Goal: Transaction & Acquisition: Purchase product/service

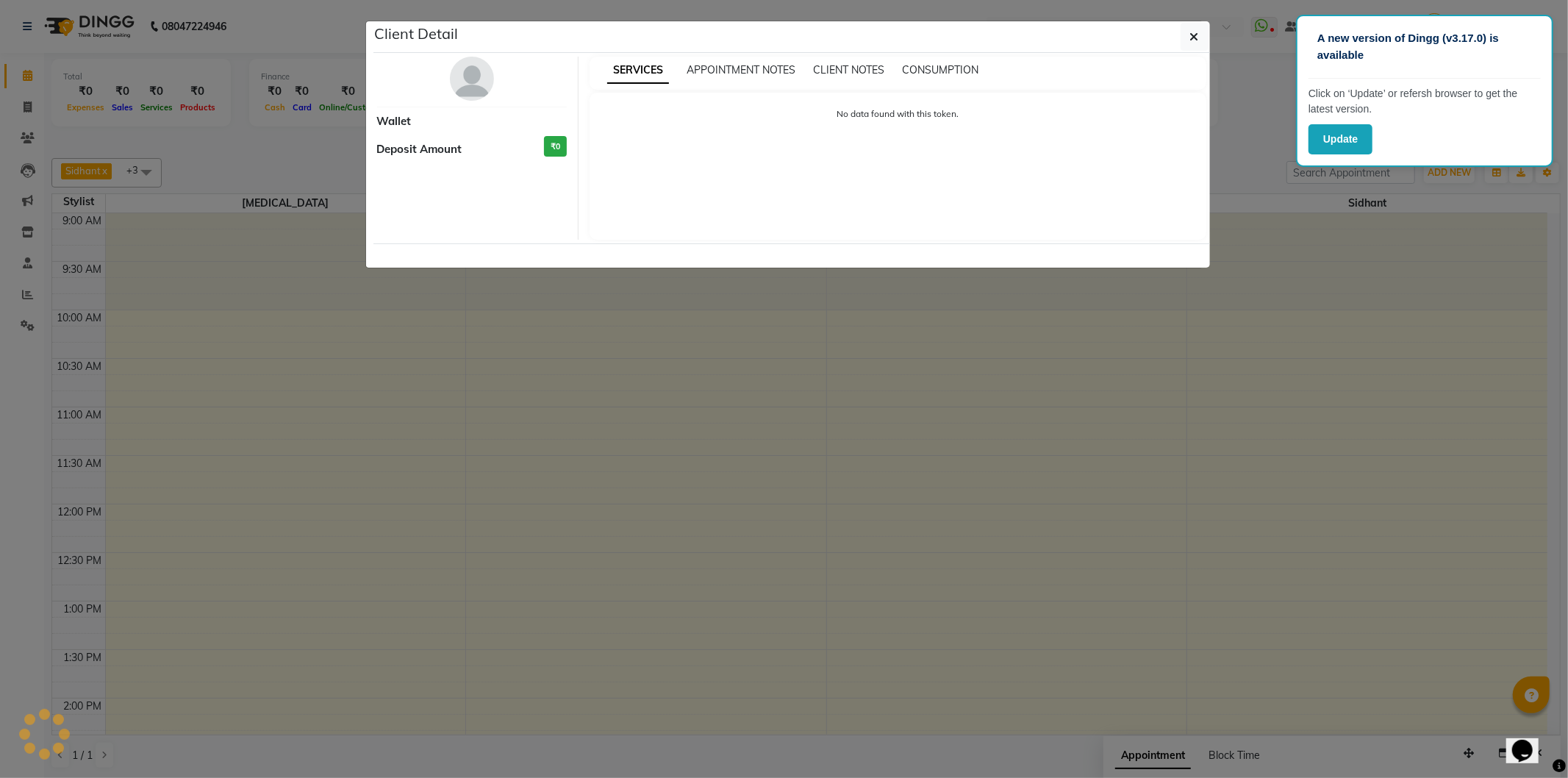
select select "7"
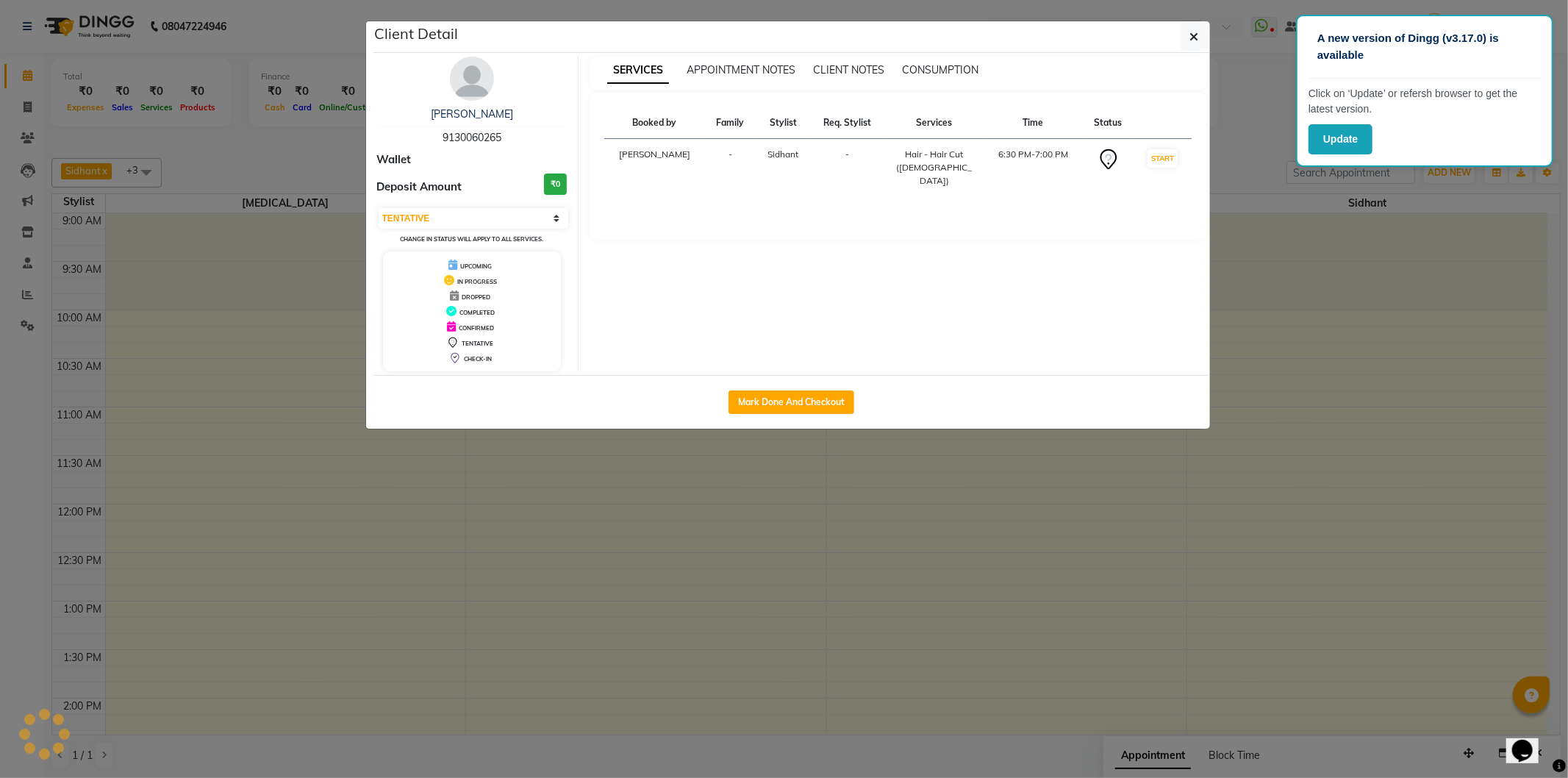
scroll to position [781, 0]
click at [765, 402] on button "Mark Done And Checkout" at bounding box center [790, 402] width 125 height 23
select select "service"
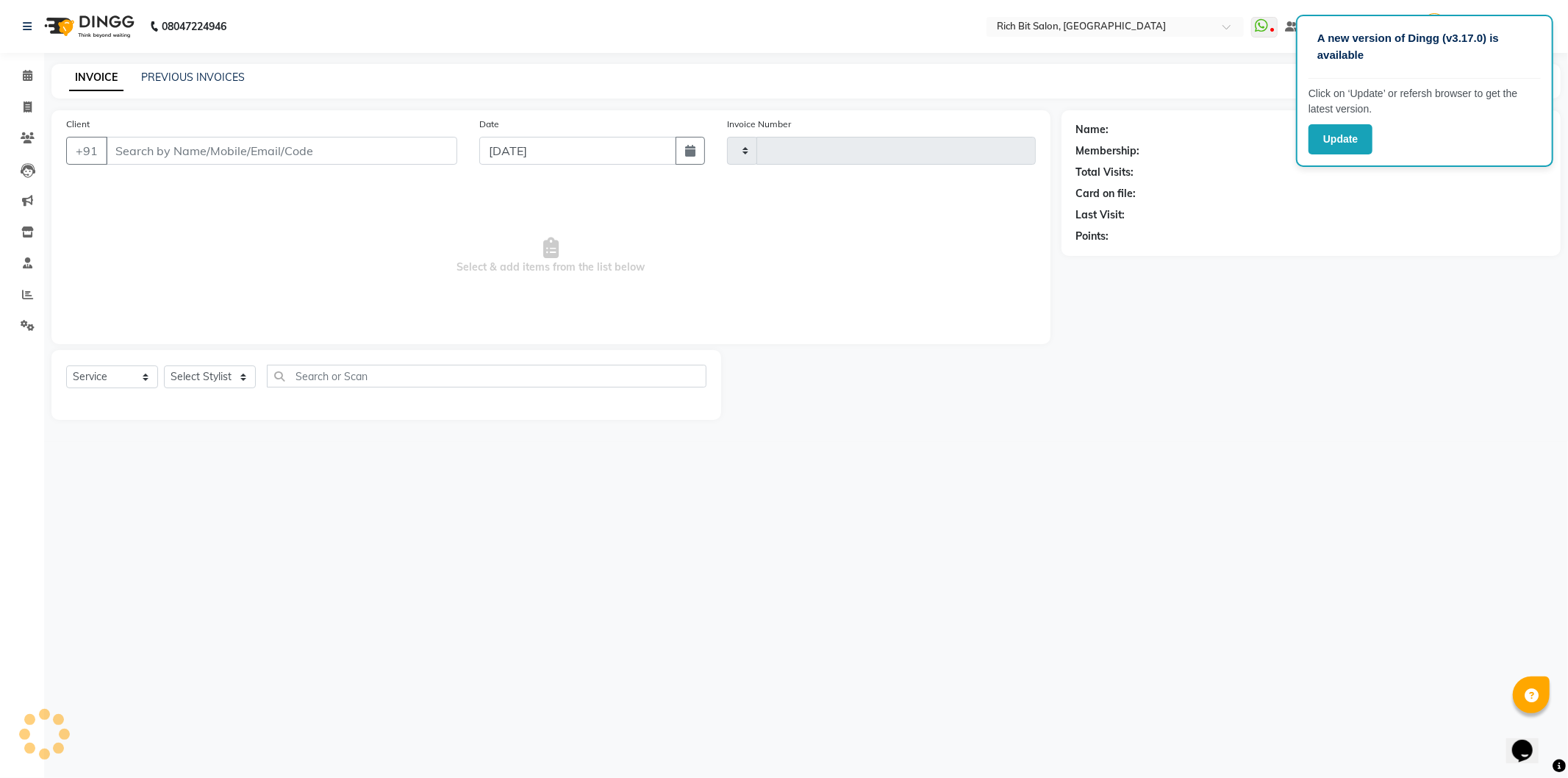
type input "1122"
select select "609"
type input "91******65"
select select "30544"
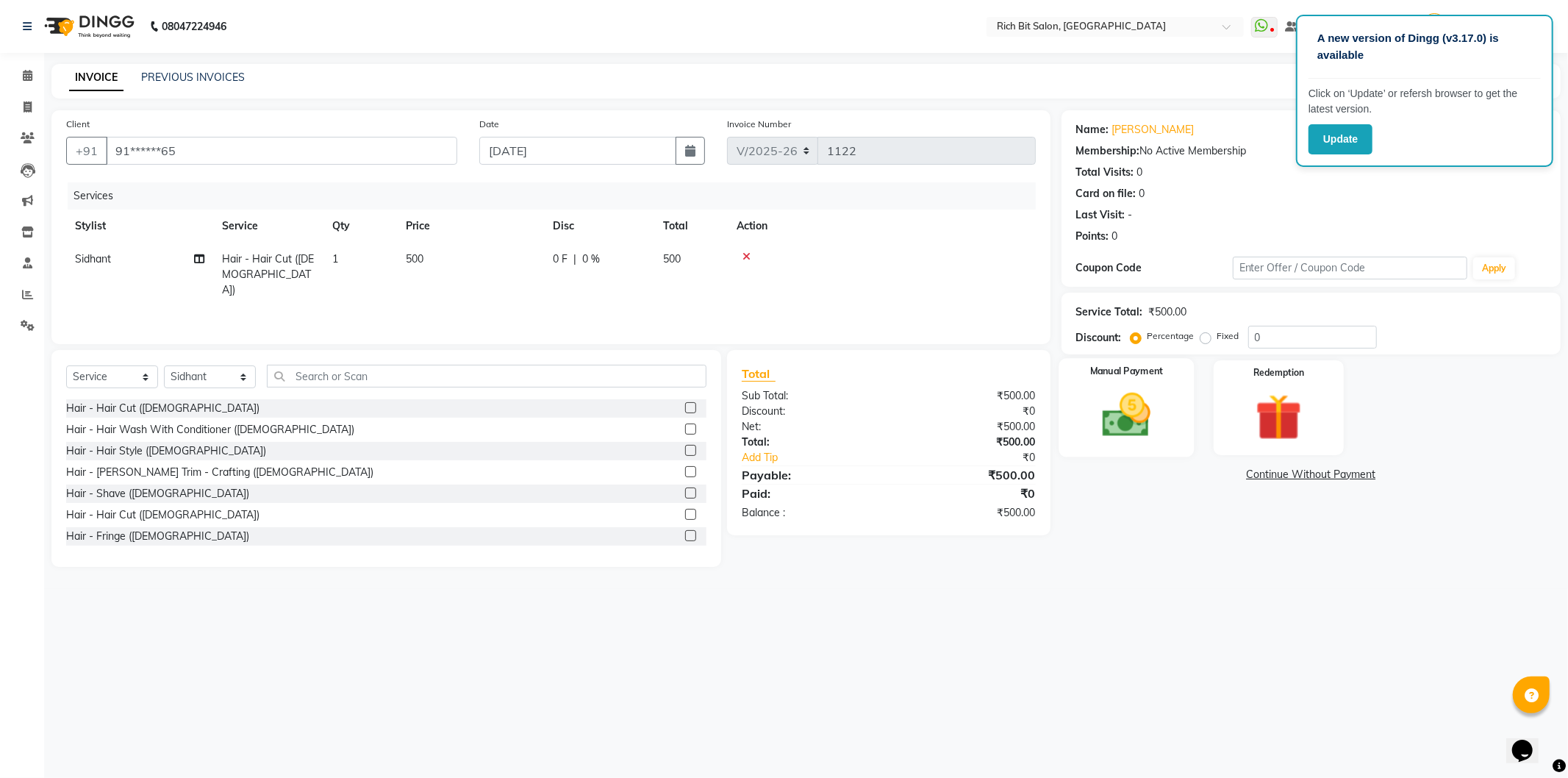
click at [1134, 392] on img at bounding box center [1126, 415] width 79 height 56
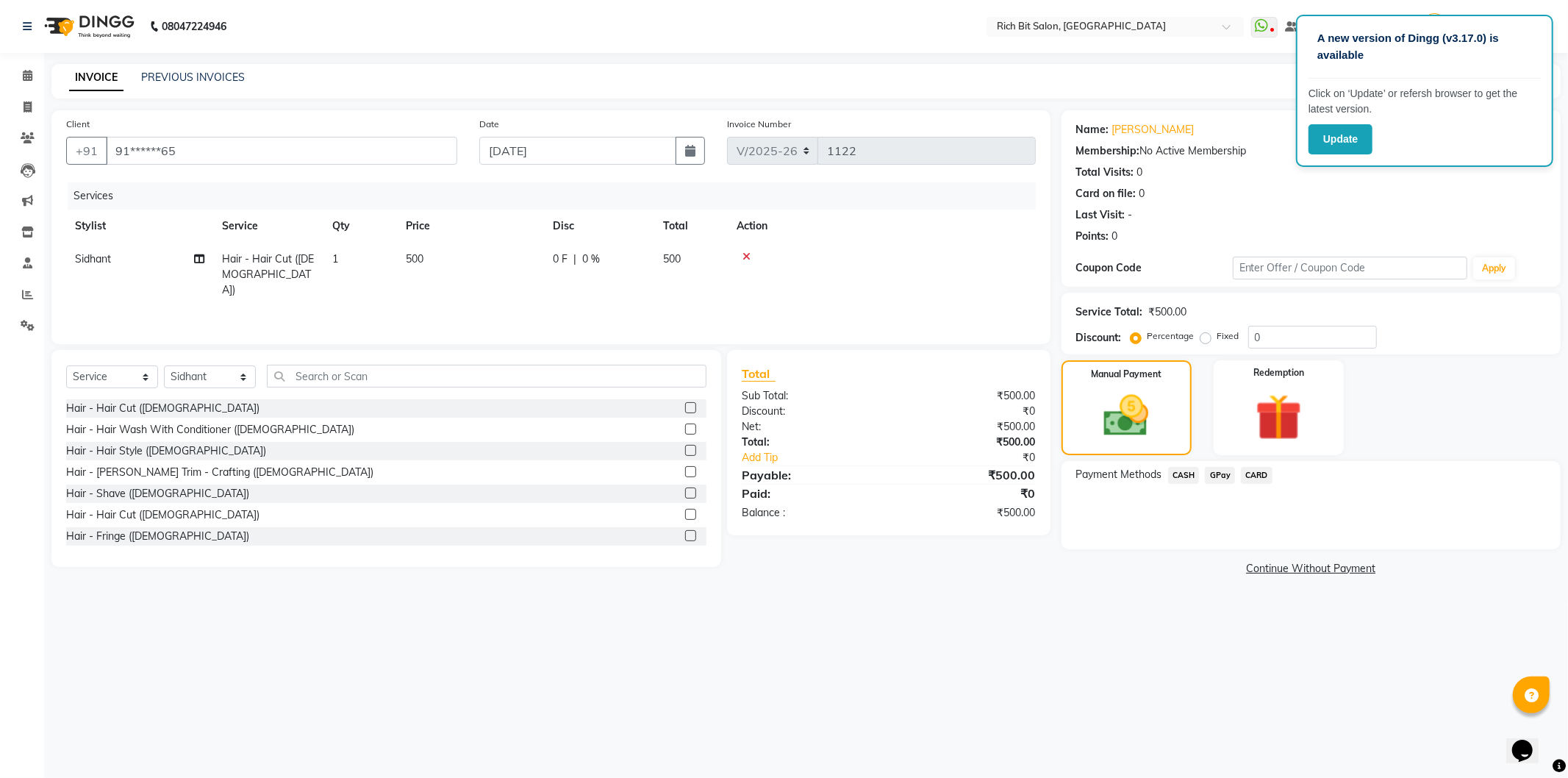
click at [1223, 476] on span "GPay" at bounding box center [1219, 476] width 30 height 17
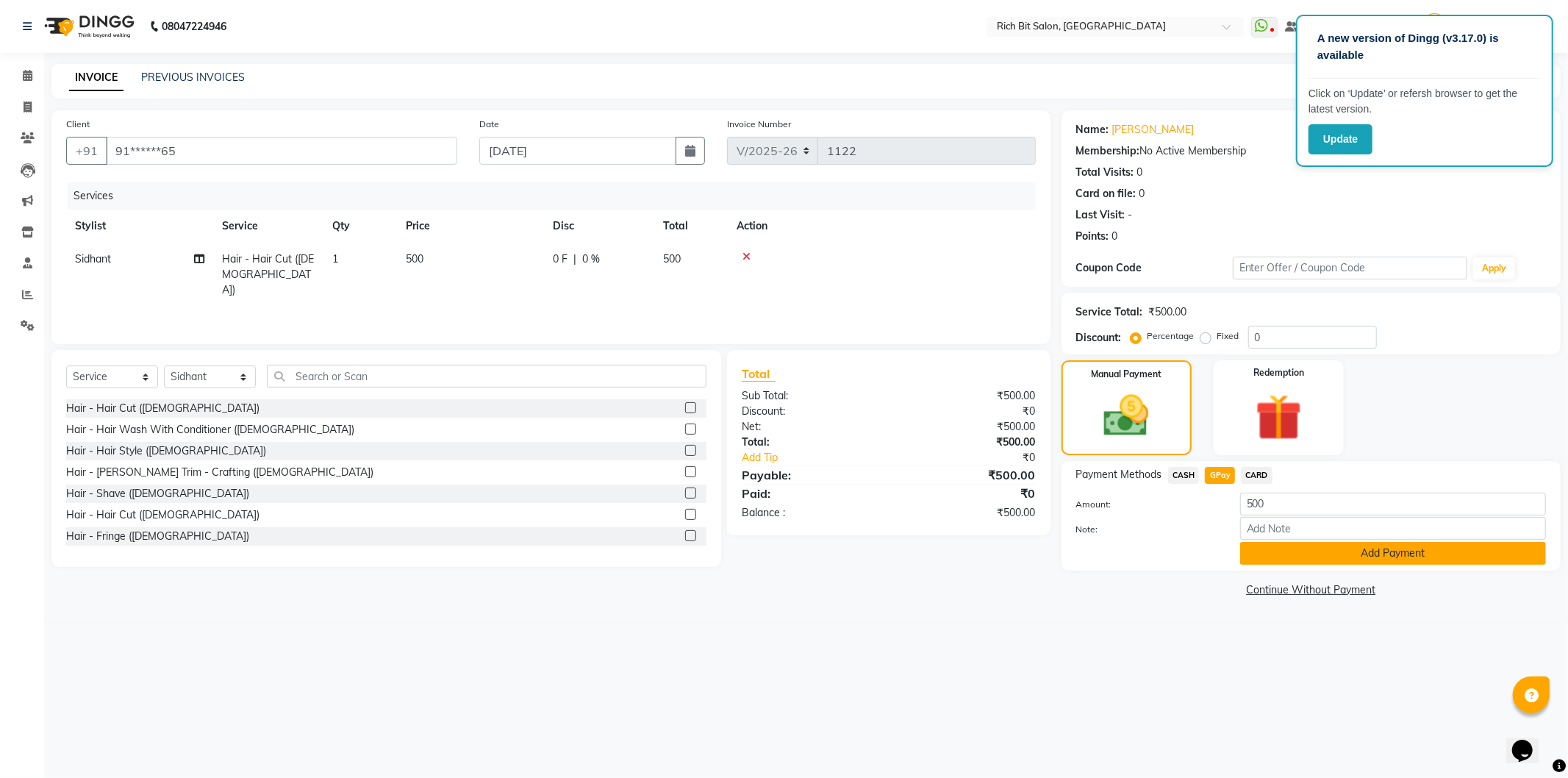
click at [1296, 561] on button "Add Payment" at bounding box center [1393, 553] width 306 height 23
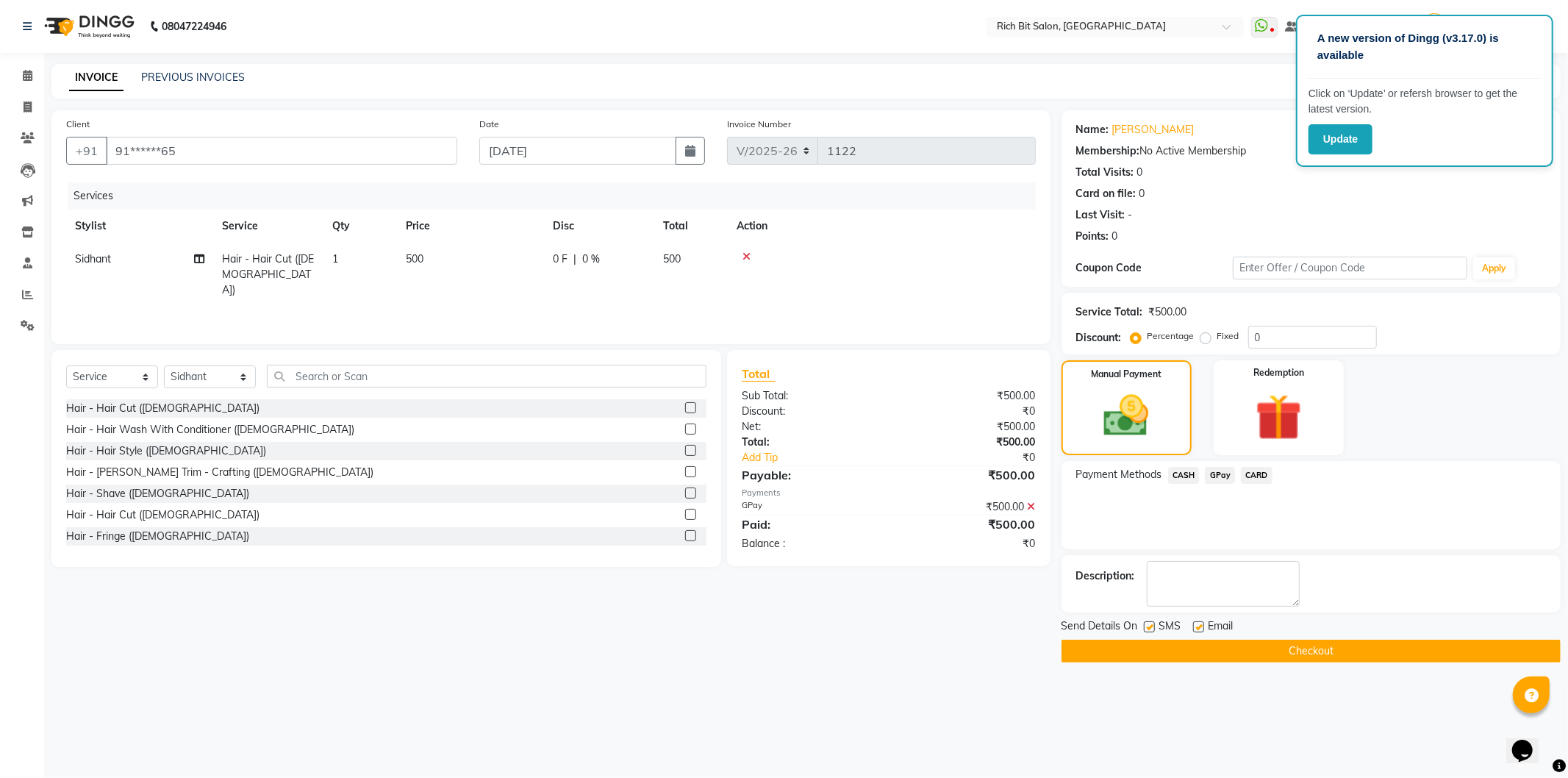
click at [1338, 649] on button "Checkout" at bounding box center [1310, 651] width 499 height 23
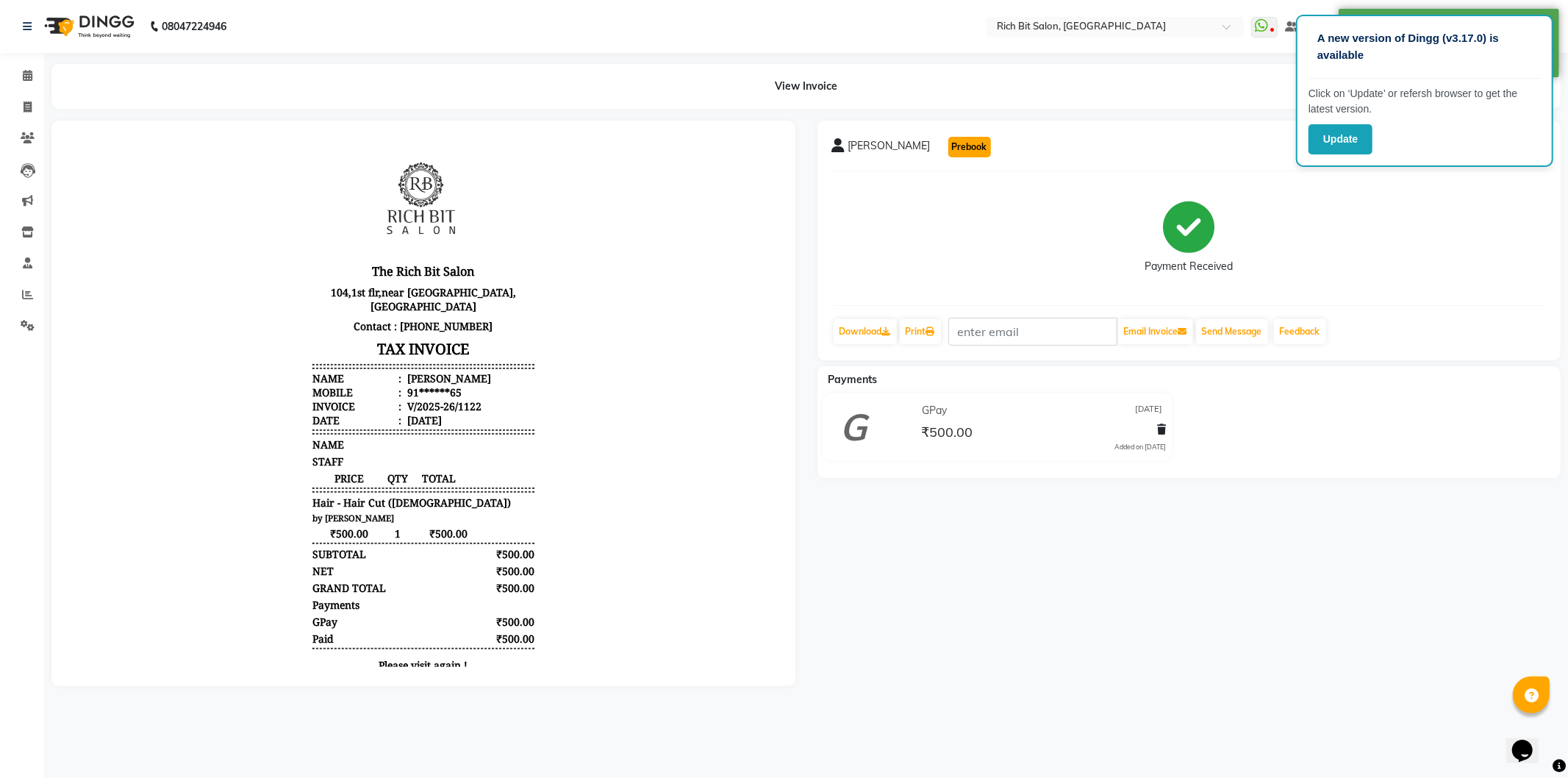
click at [948, 142] on button "Prebook" at bounding box center [969, 147] width 42 height 21
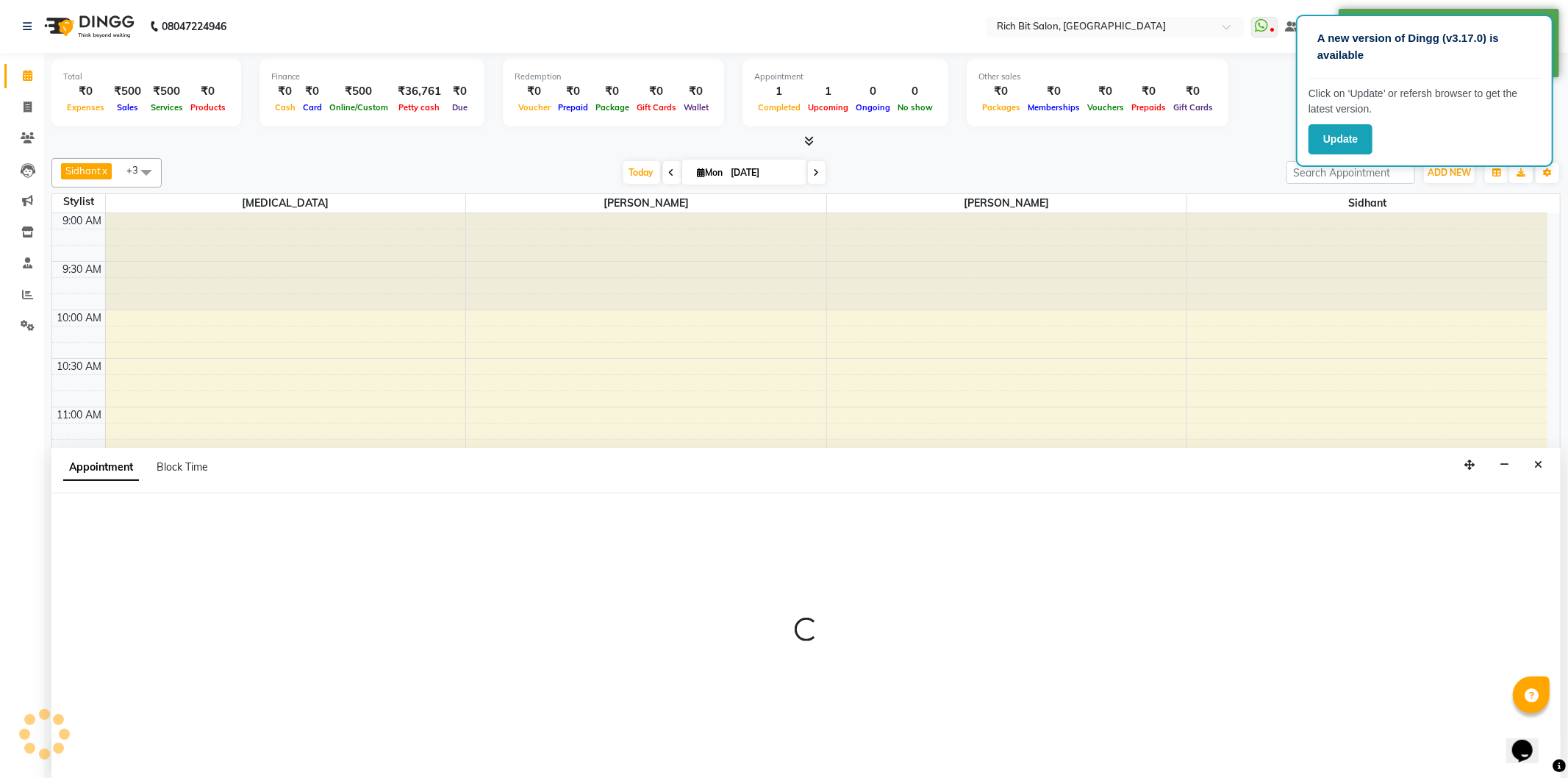
select select "30544"
select select "600"
select select "tentative"
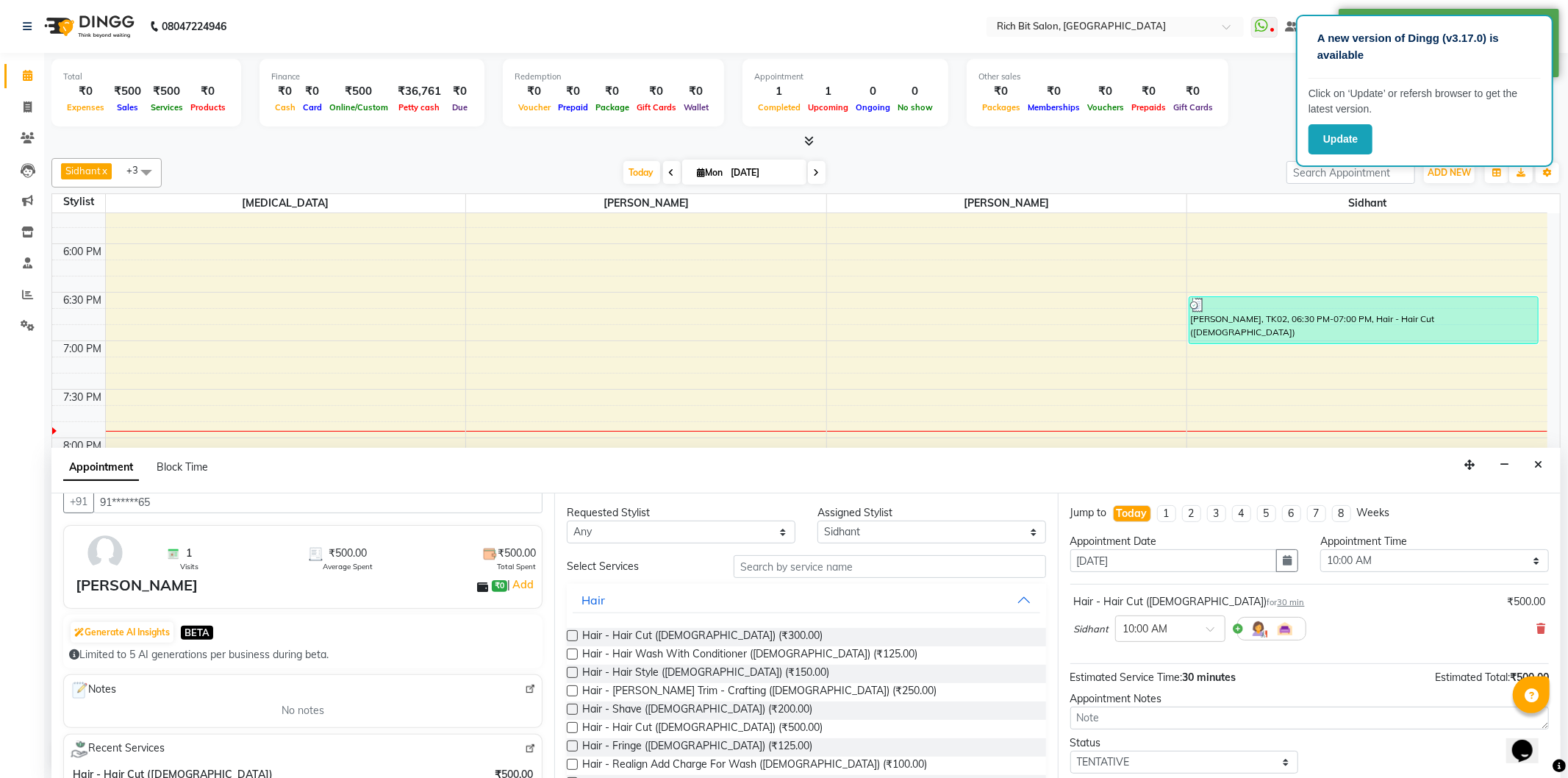
scroll to position [164, 0]
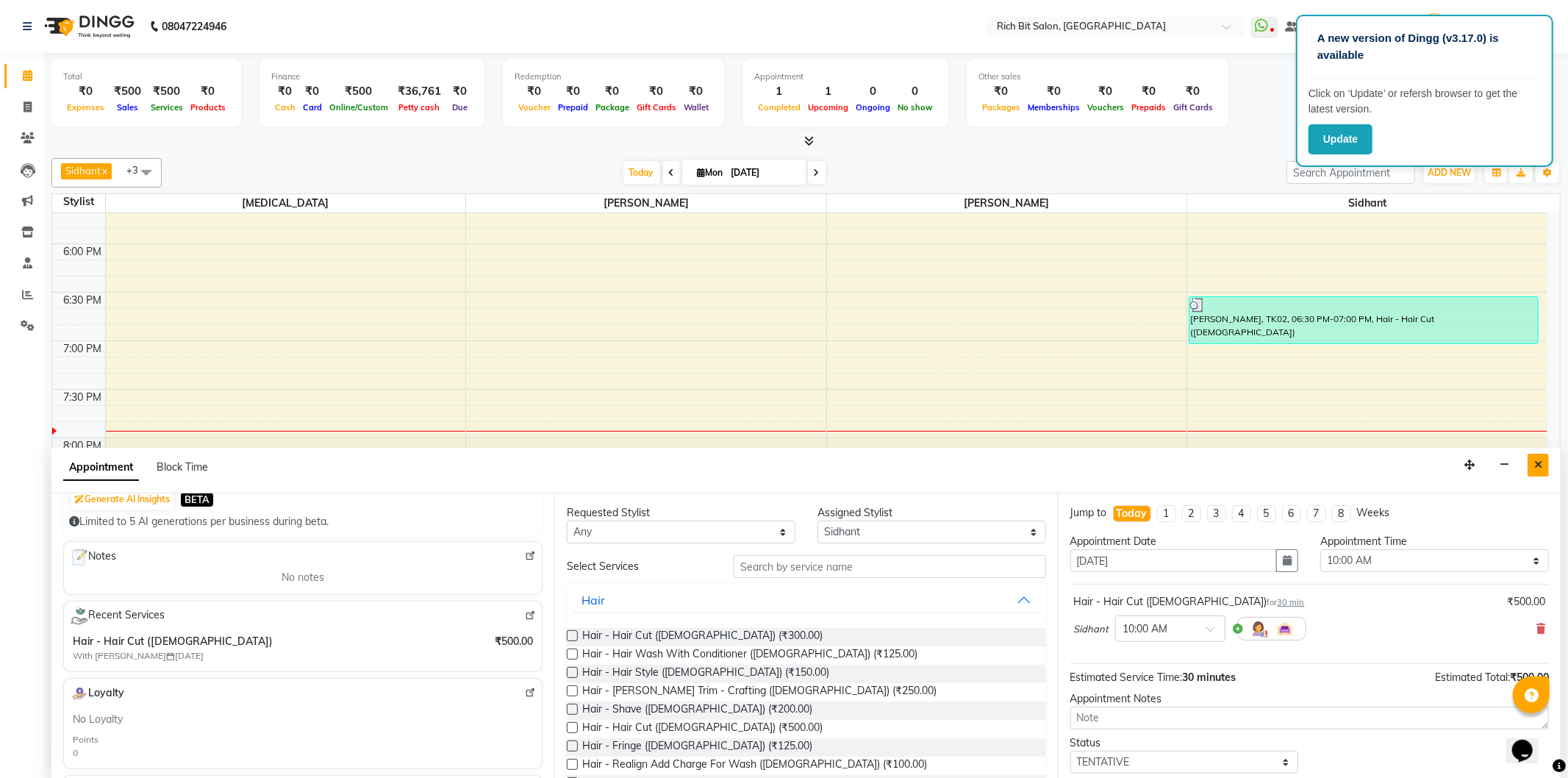
click at [1535, 460] on icon "Close" at bounding box center [1538, 465] width 8 height 10
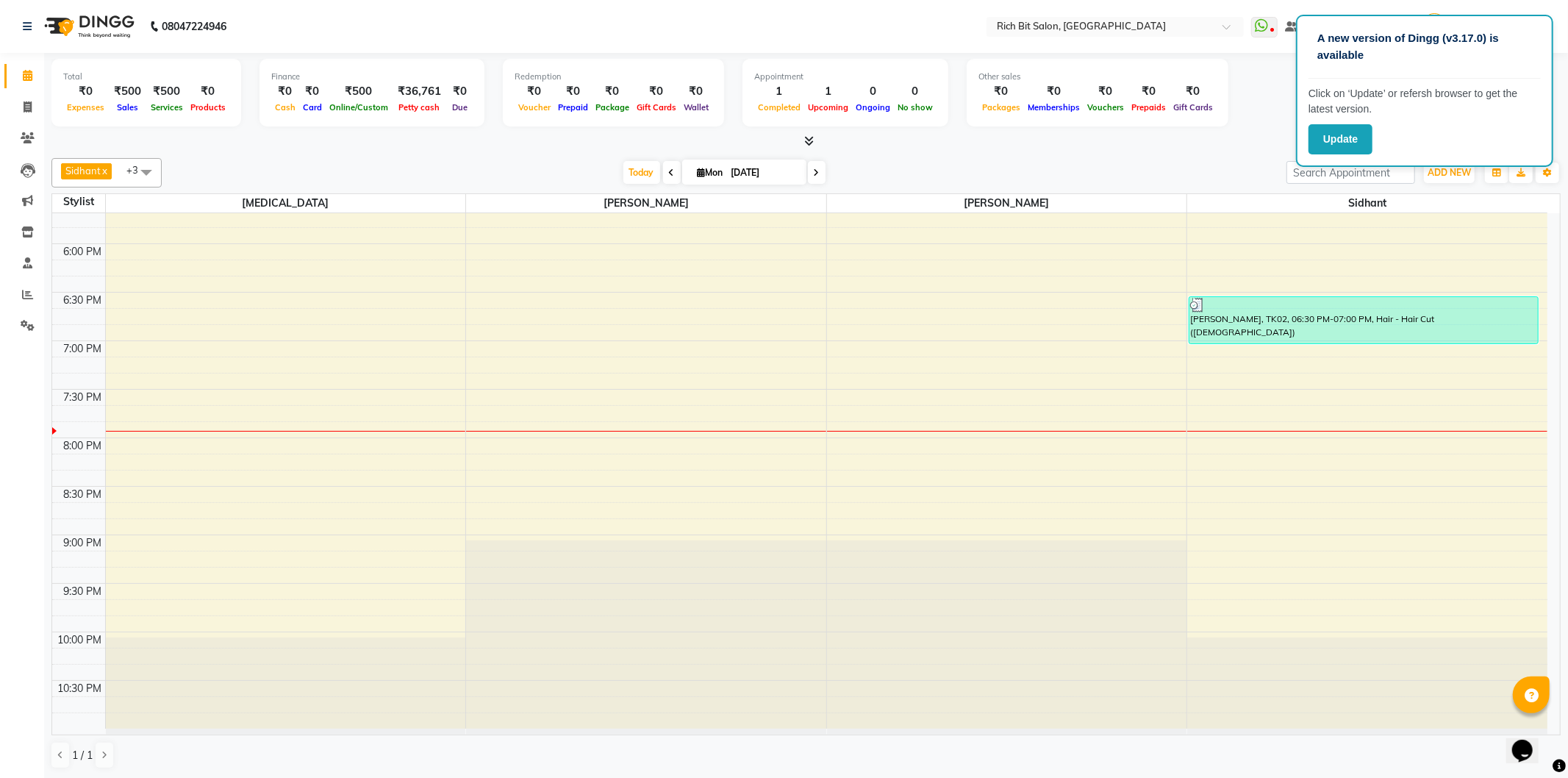
click at [148, 174] on span at bounding box center [146, 172] width 29 height 28
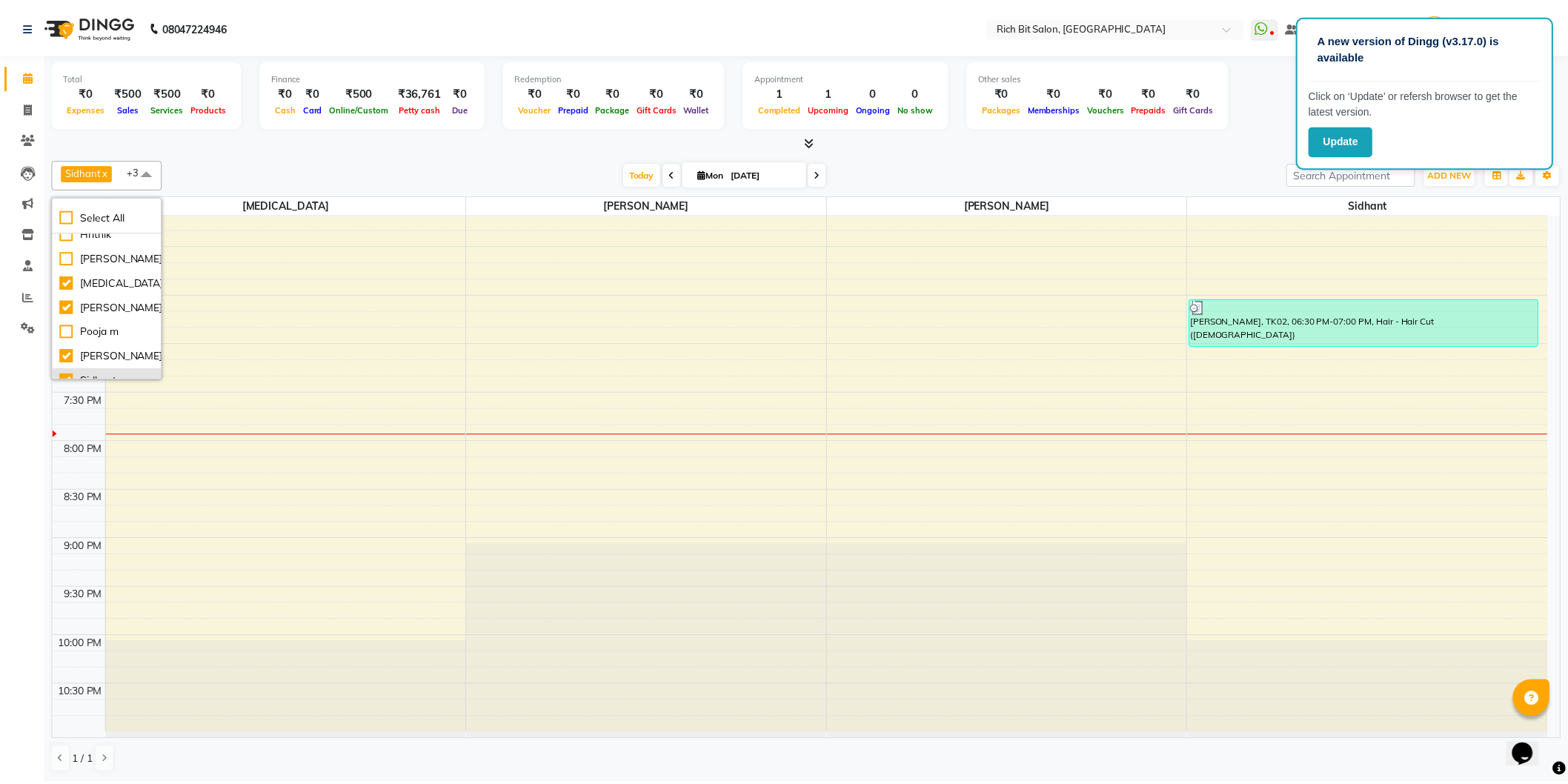
scroll to position [65, 0]
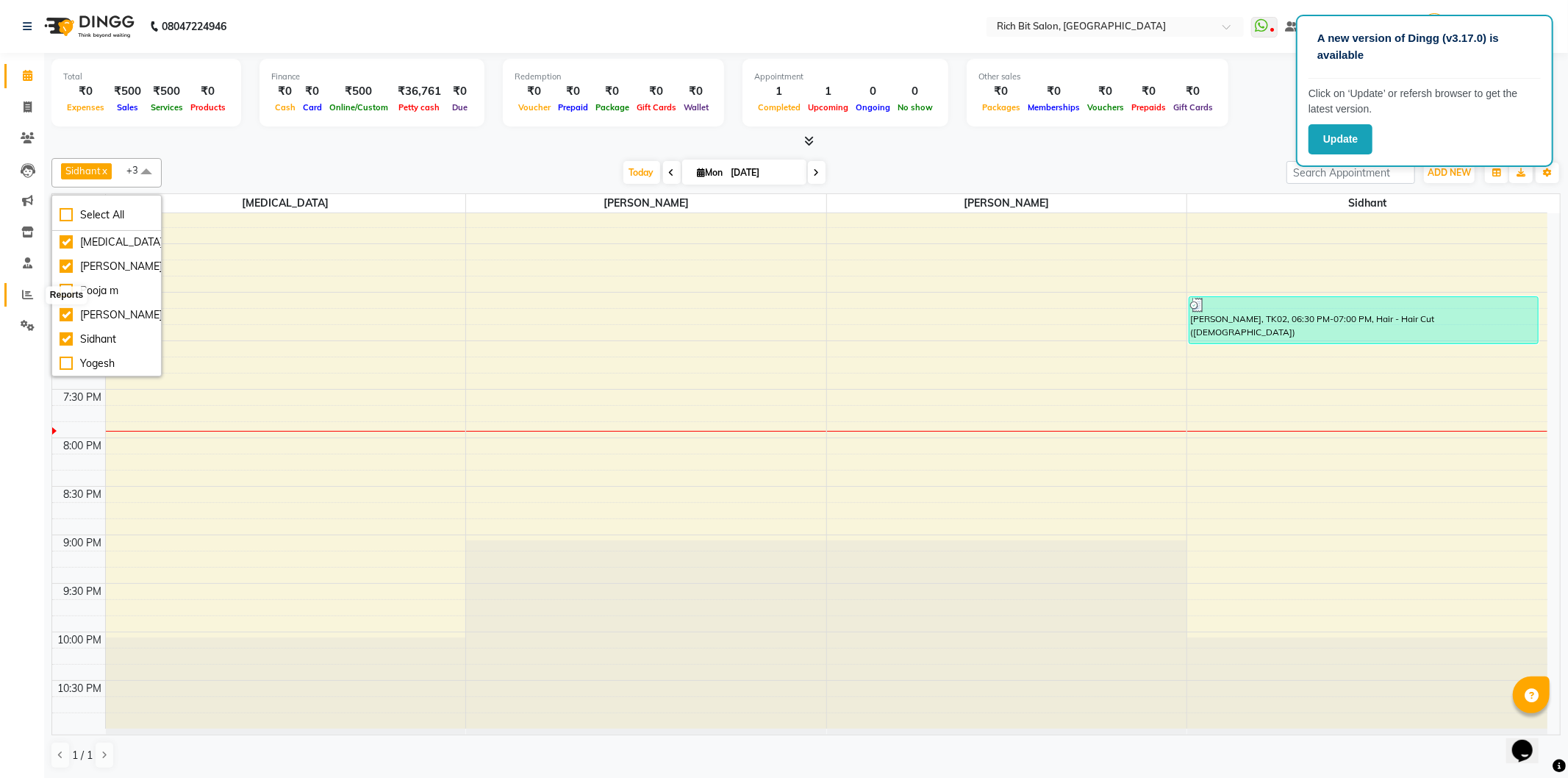
click at [20, 295] on span at bounding box center [28, 295] width 26 height 17
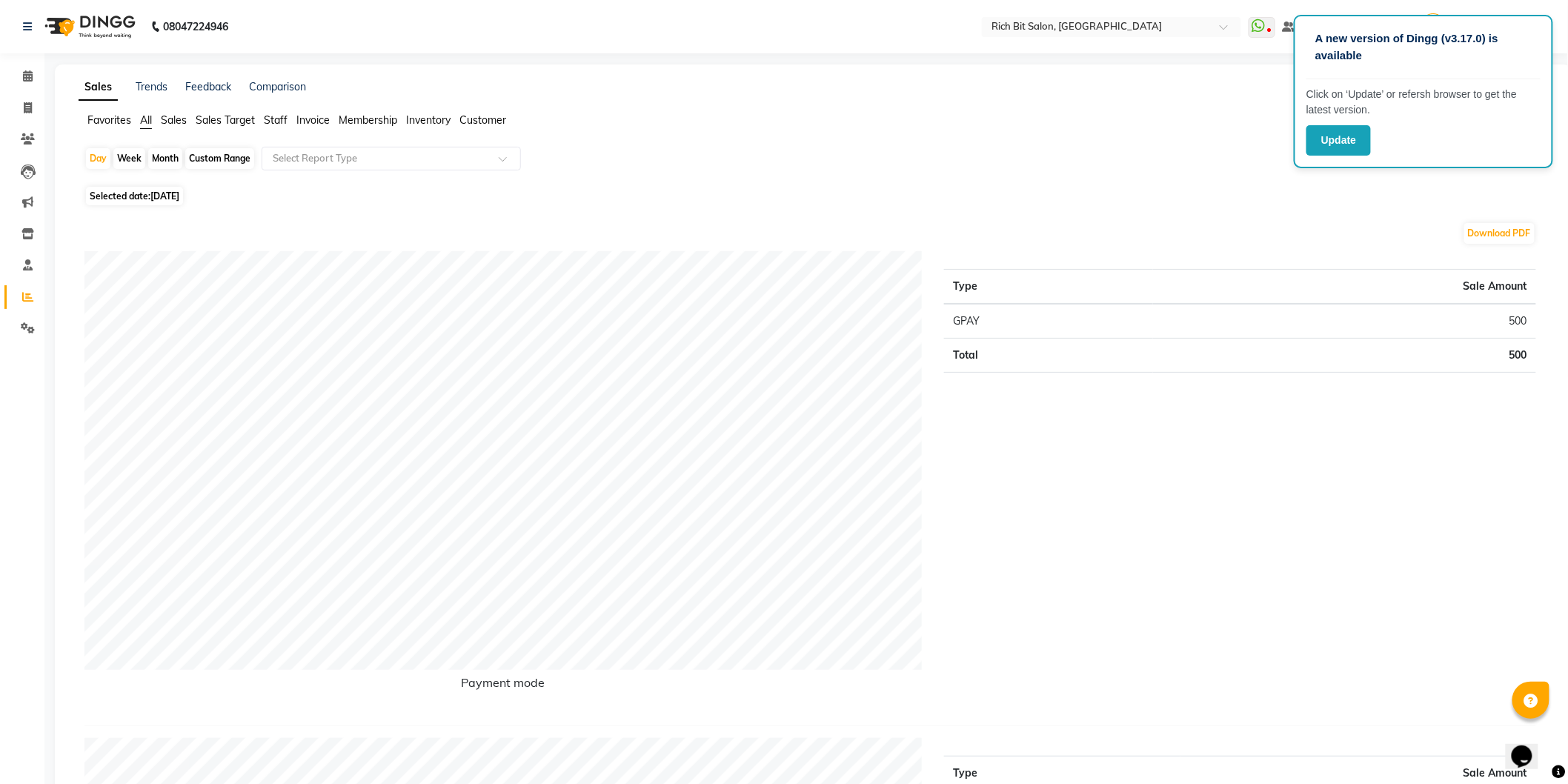
click at [164, 159] on div "Month" at bounding box center [165, 159] width 34 height 21
select select "9"
select select "2025"
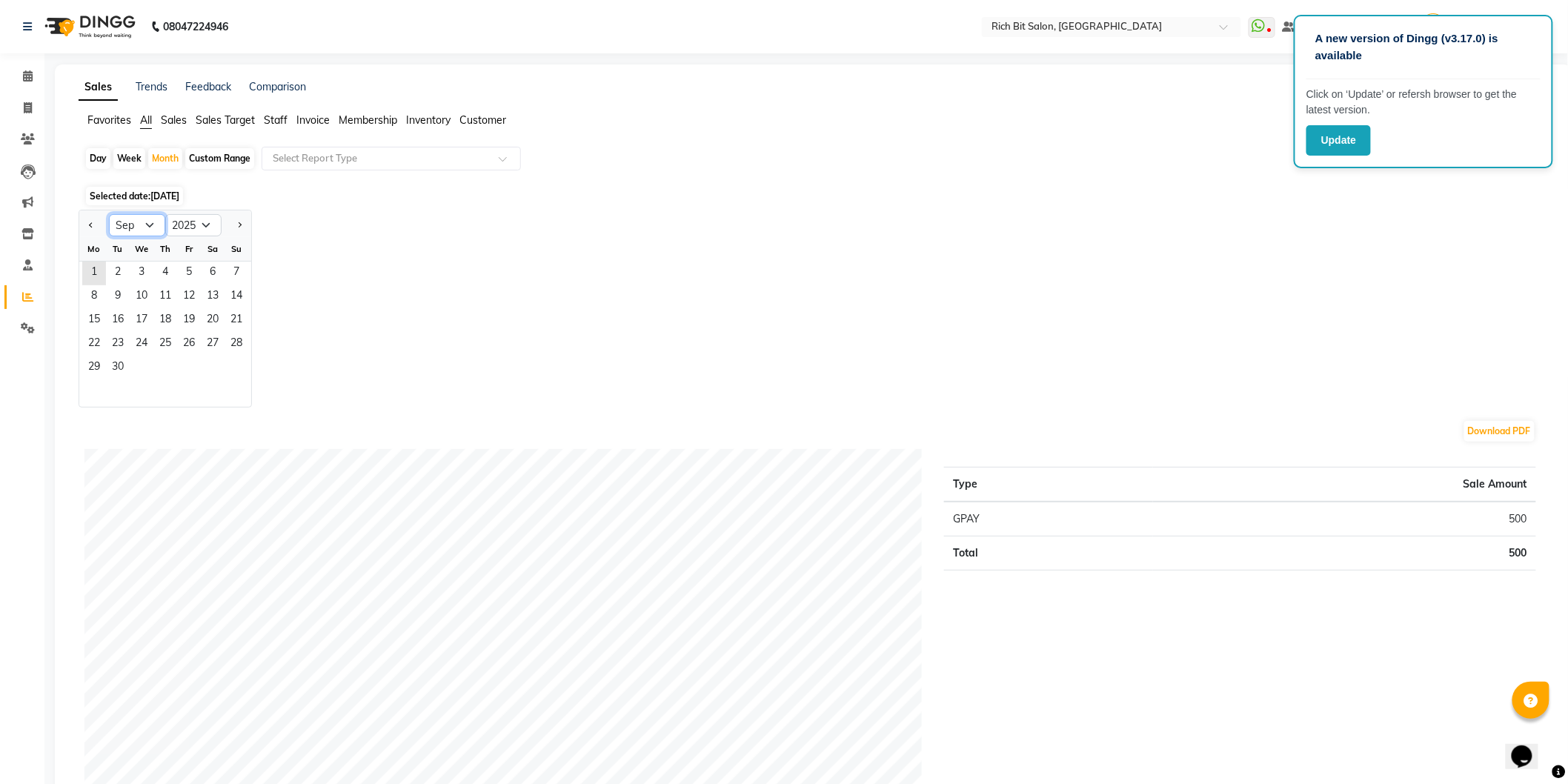
click at [152, 225] on select "Jan Feb Mar Apr May Jun [DATE] Aug Sep Oct Nov Dec" at bounding box center [137, 225] width 57 height 22
select select "8"
click at [109, 215] on select "Jan Feb Mar Apr May Jun [DATE] Aug Sep Oct Nov Dec" at bounding box center [137, 225] width 57 height 22
click at [201, 262] on span "2" at bounding box center [212, 273] width 24 height 24
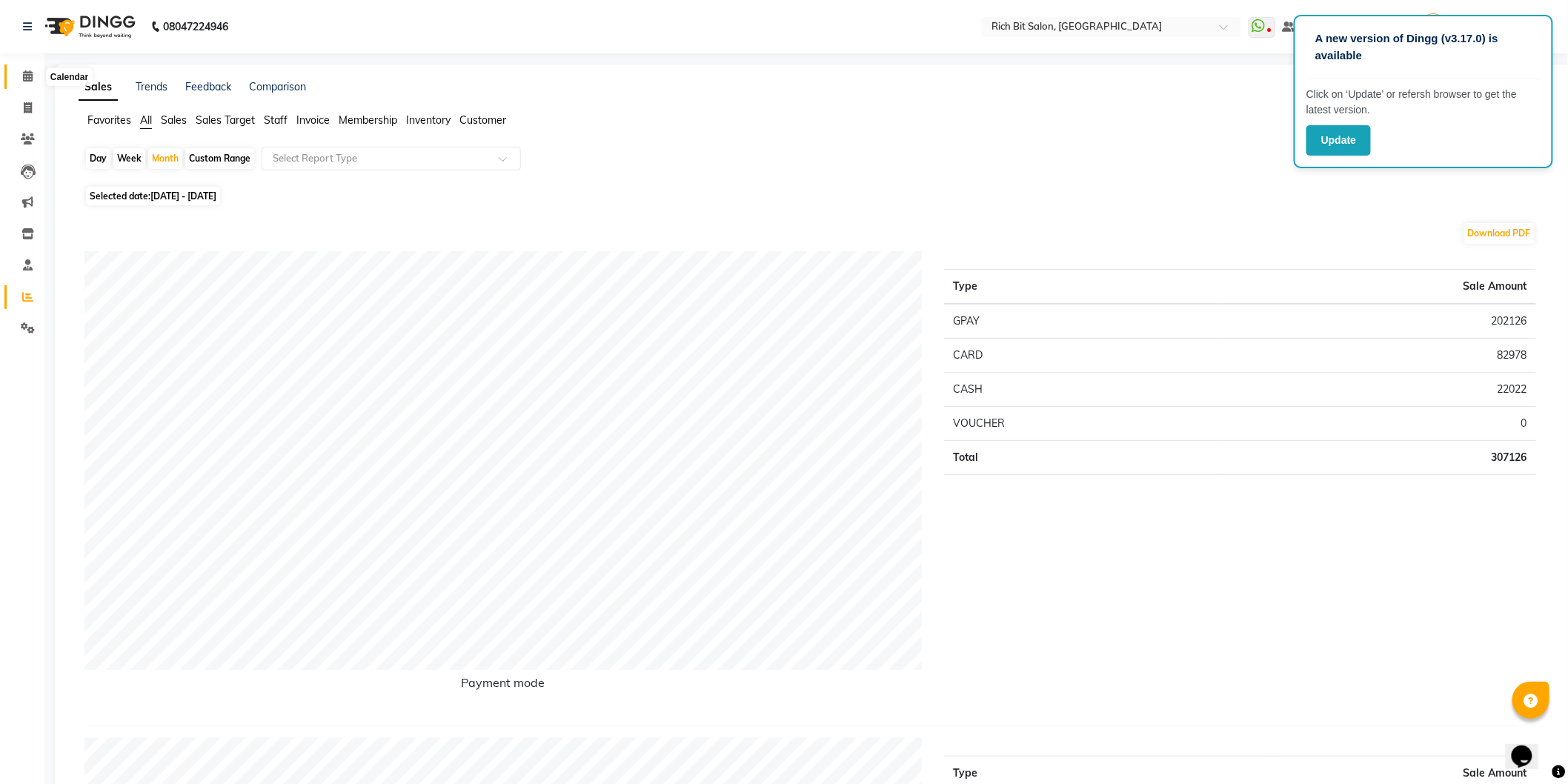
click at [26, 76] on icon at bounding box center [27, 76] width 10 height 11
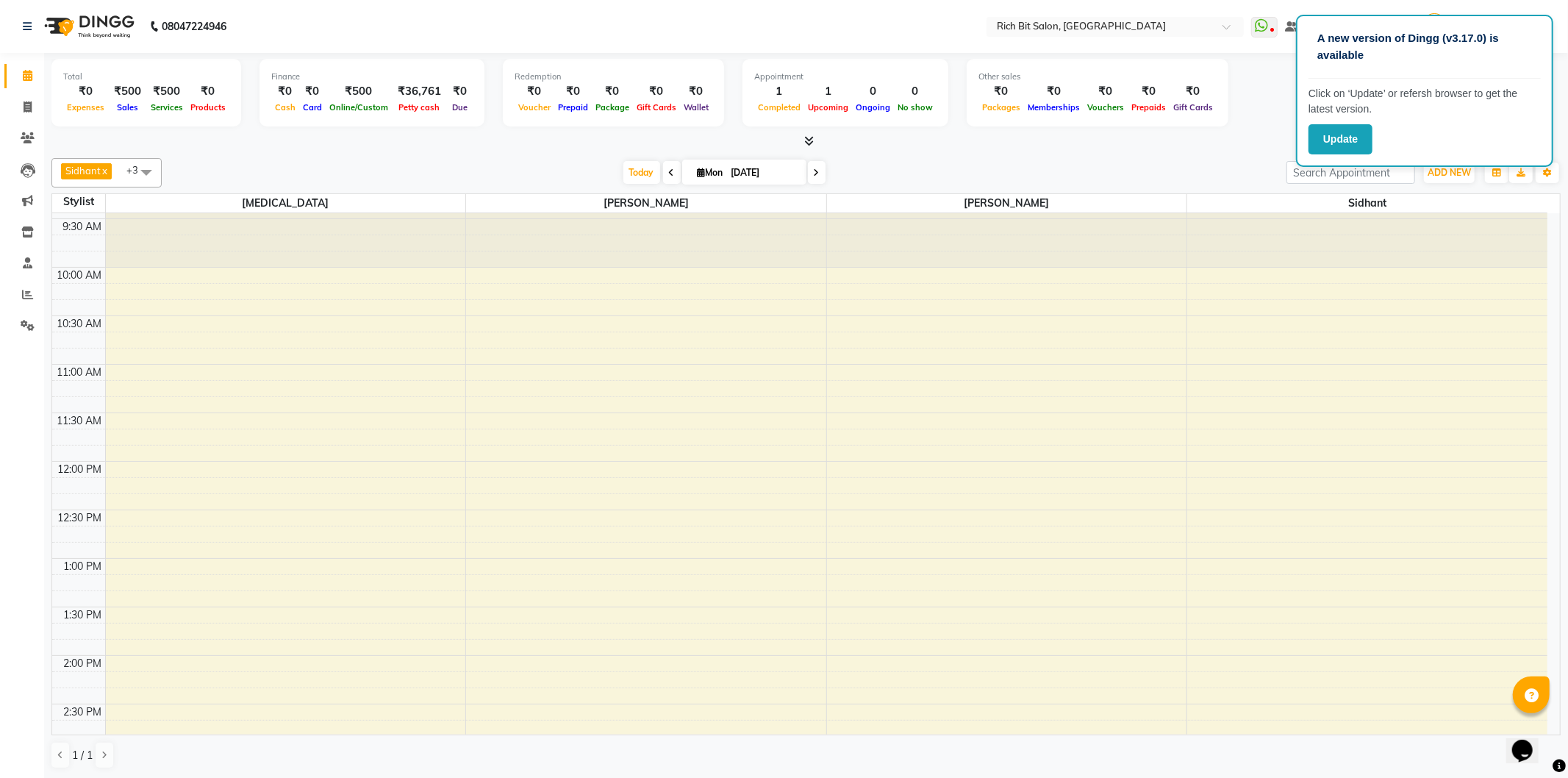
scroll to position [81, 0]
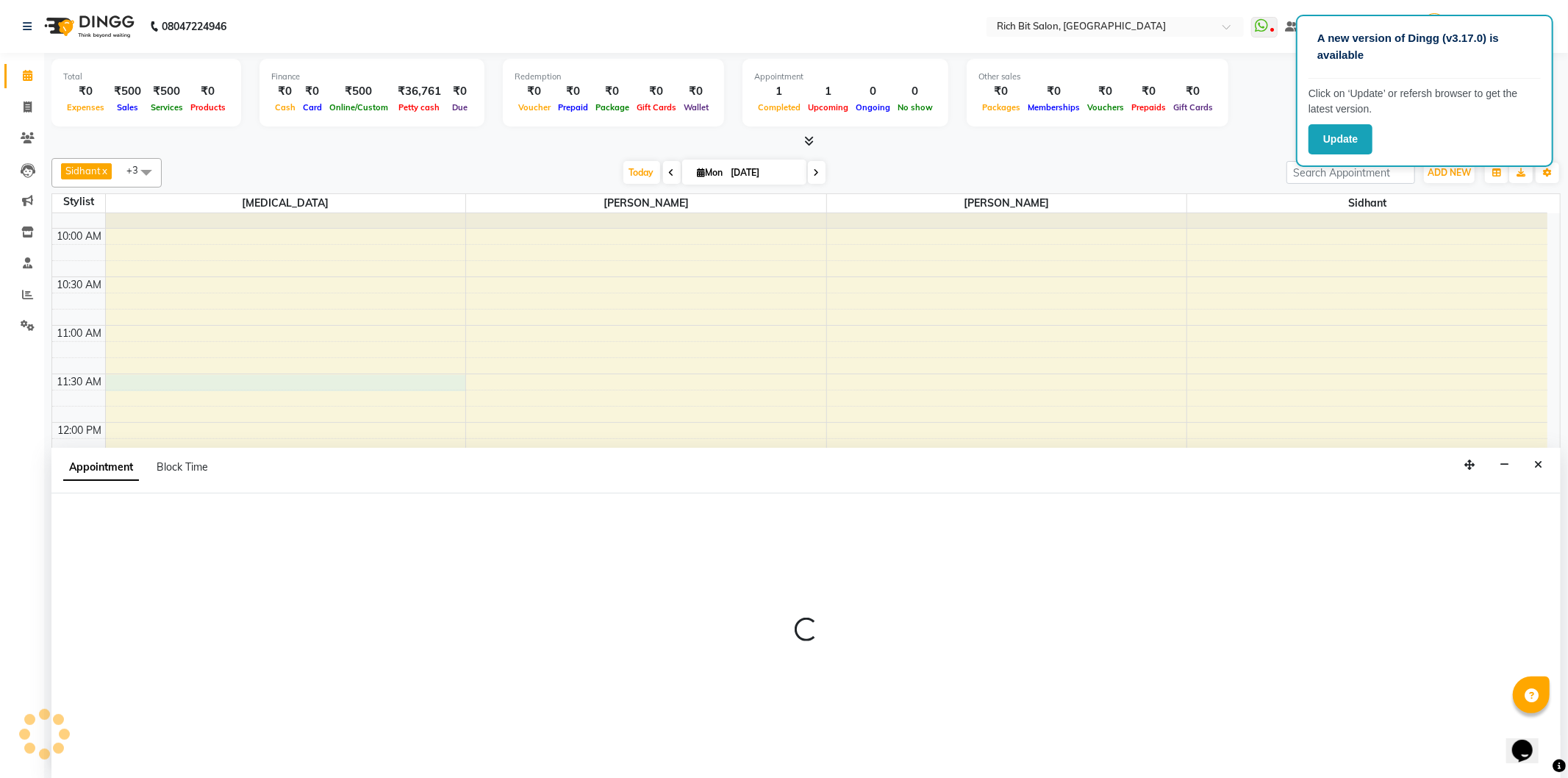
select select "74528"
select select "tentative"
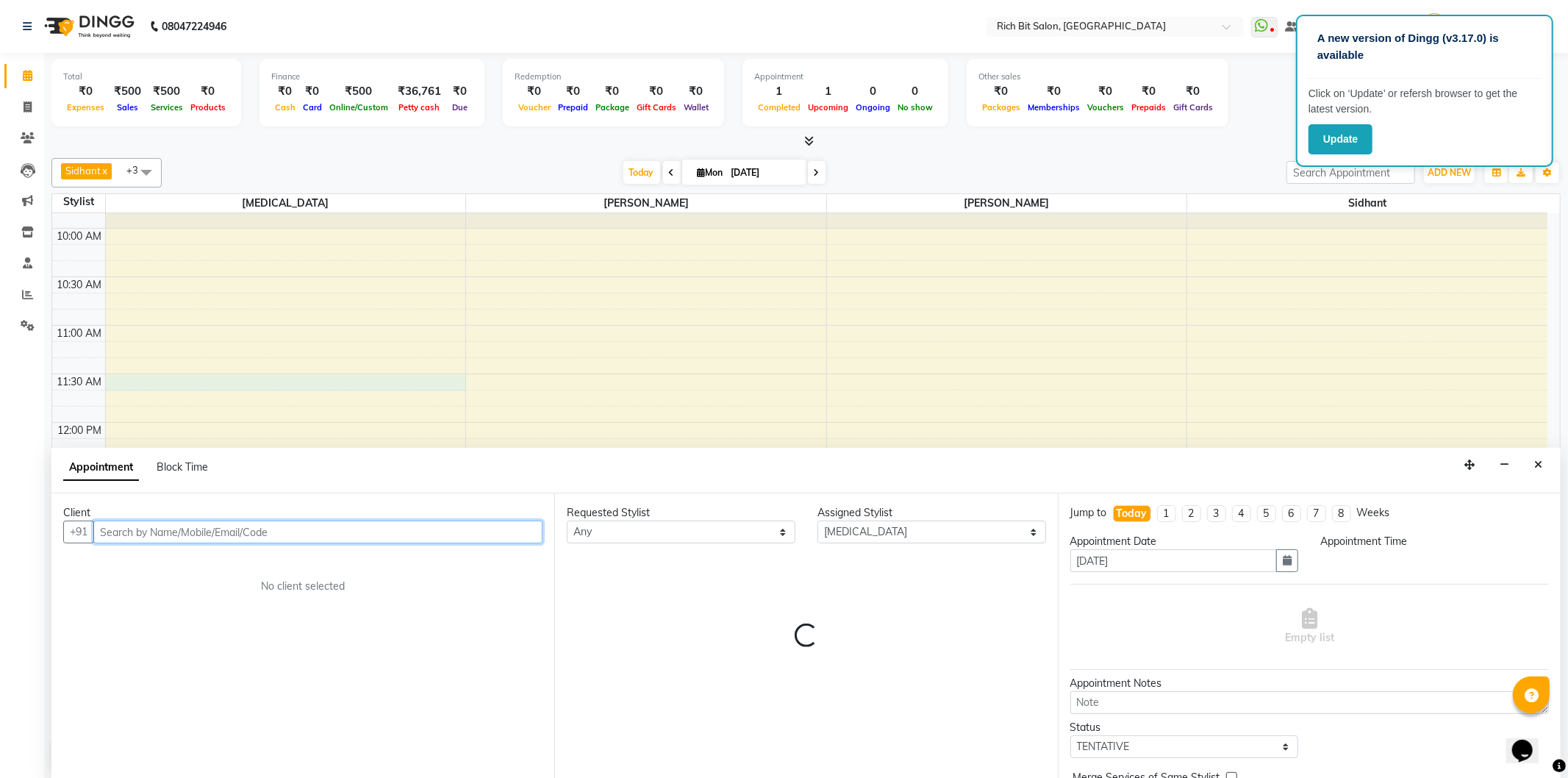
select select "690"
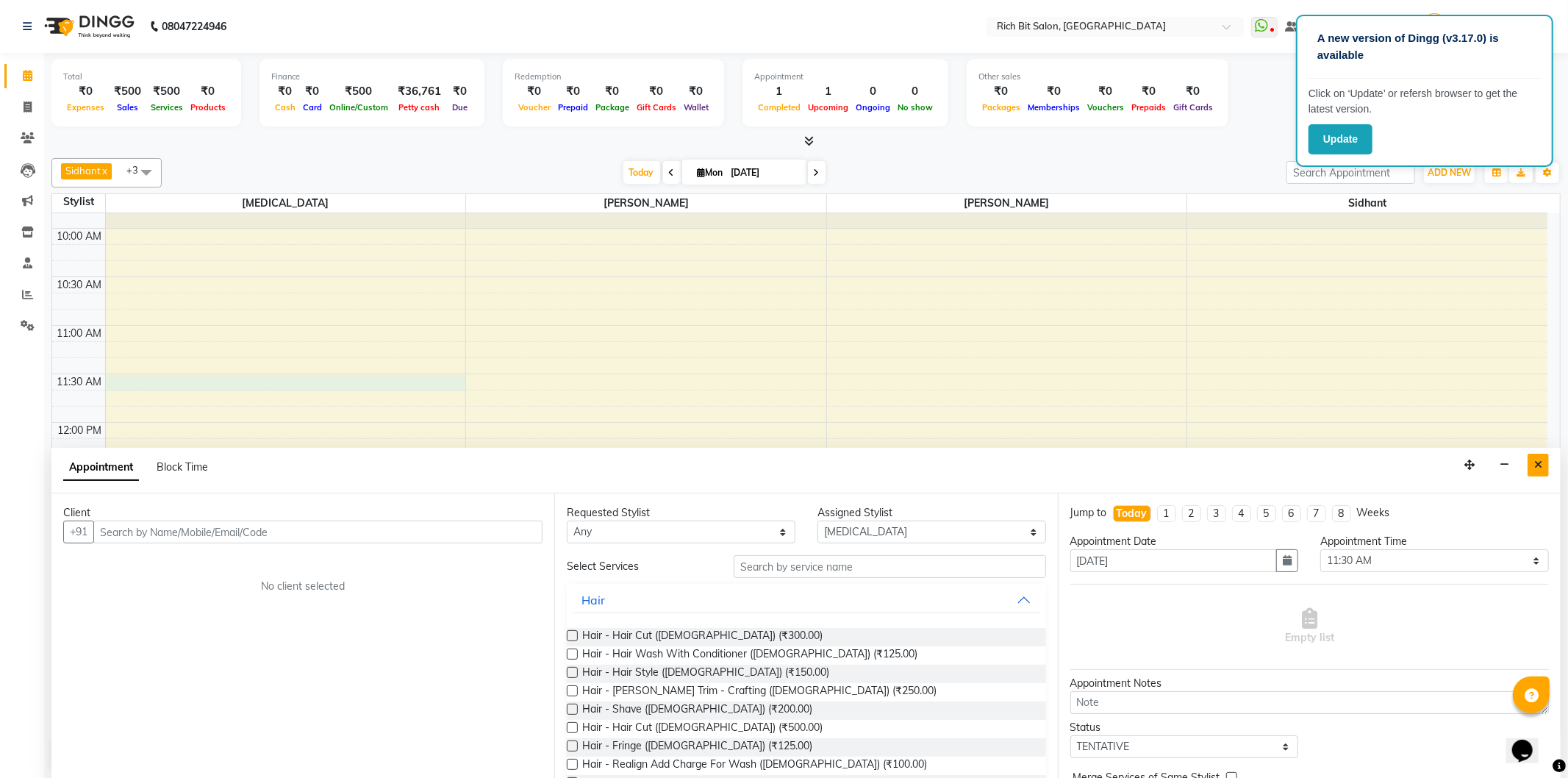
click at [1536, 460] on icon "Close" at bounding box center [1538, 465] width 8 height 10
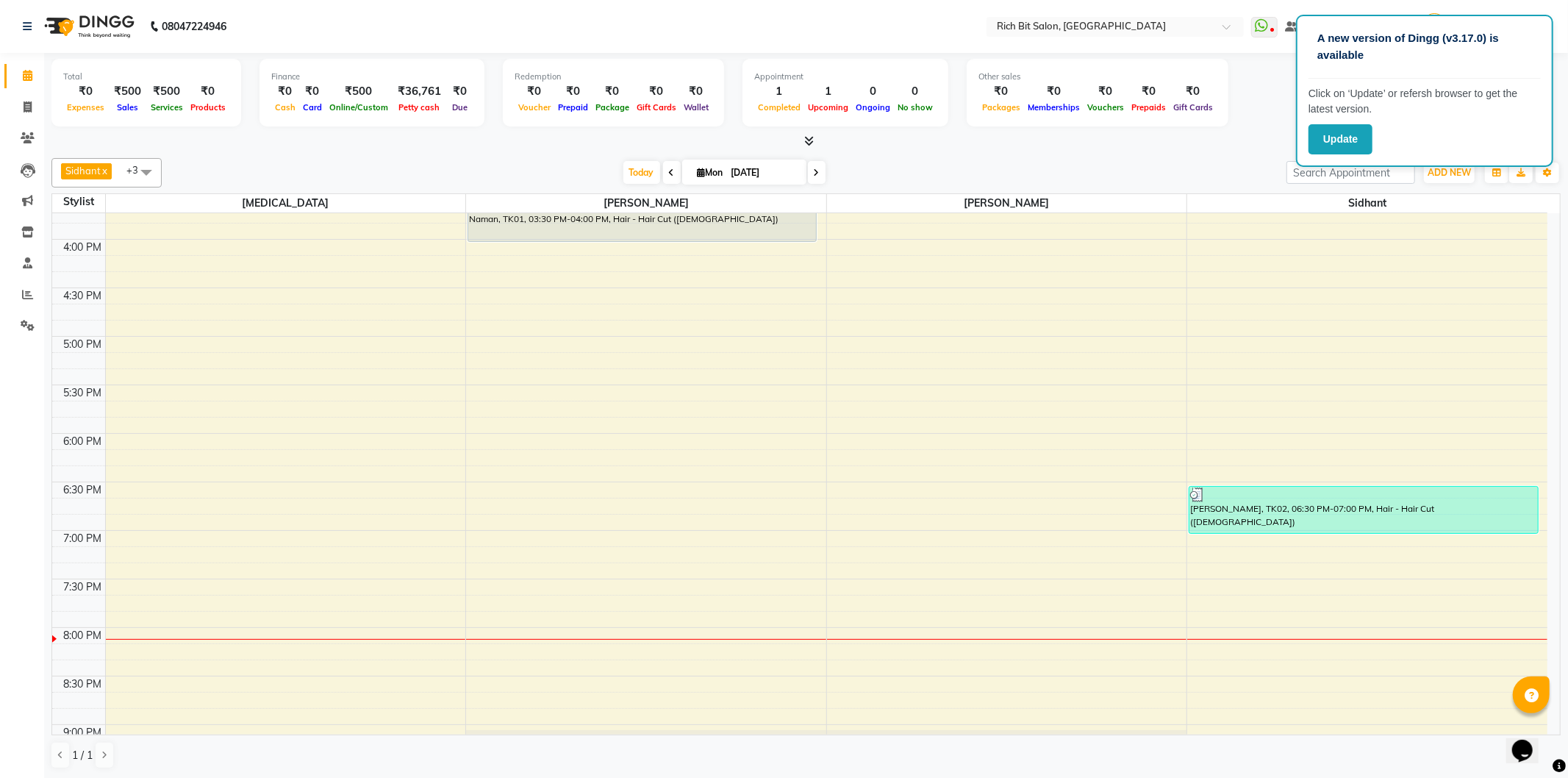
scroll to position [817, 0]
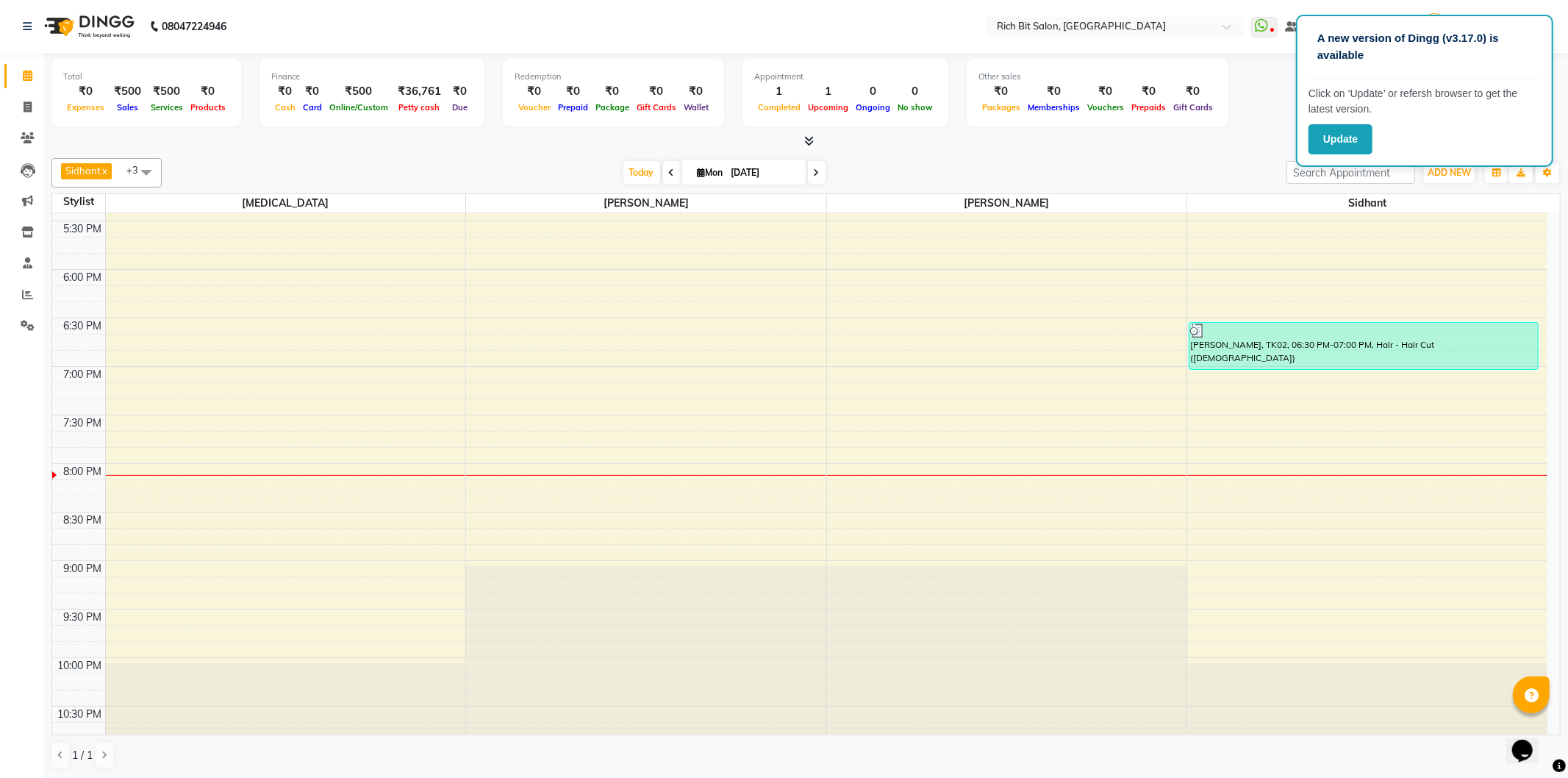
click at [192, 479] on div "9:00 AM 9:30 AM 10:00 AM 10:30 AM 11:00 AM 11:30 AM 12:00 PM 12:30 PM 1:00 PM 1…" at bounding box center [799, 75] width 1495 height 1359
select select "74528"
select select "tentative"
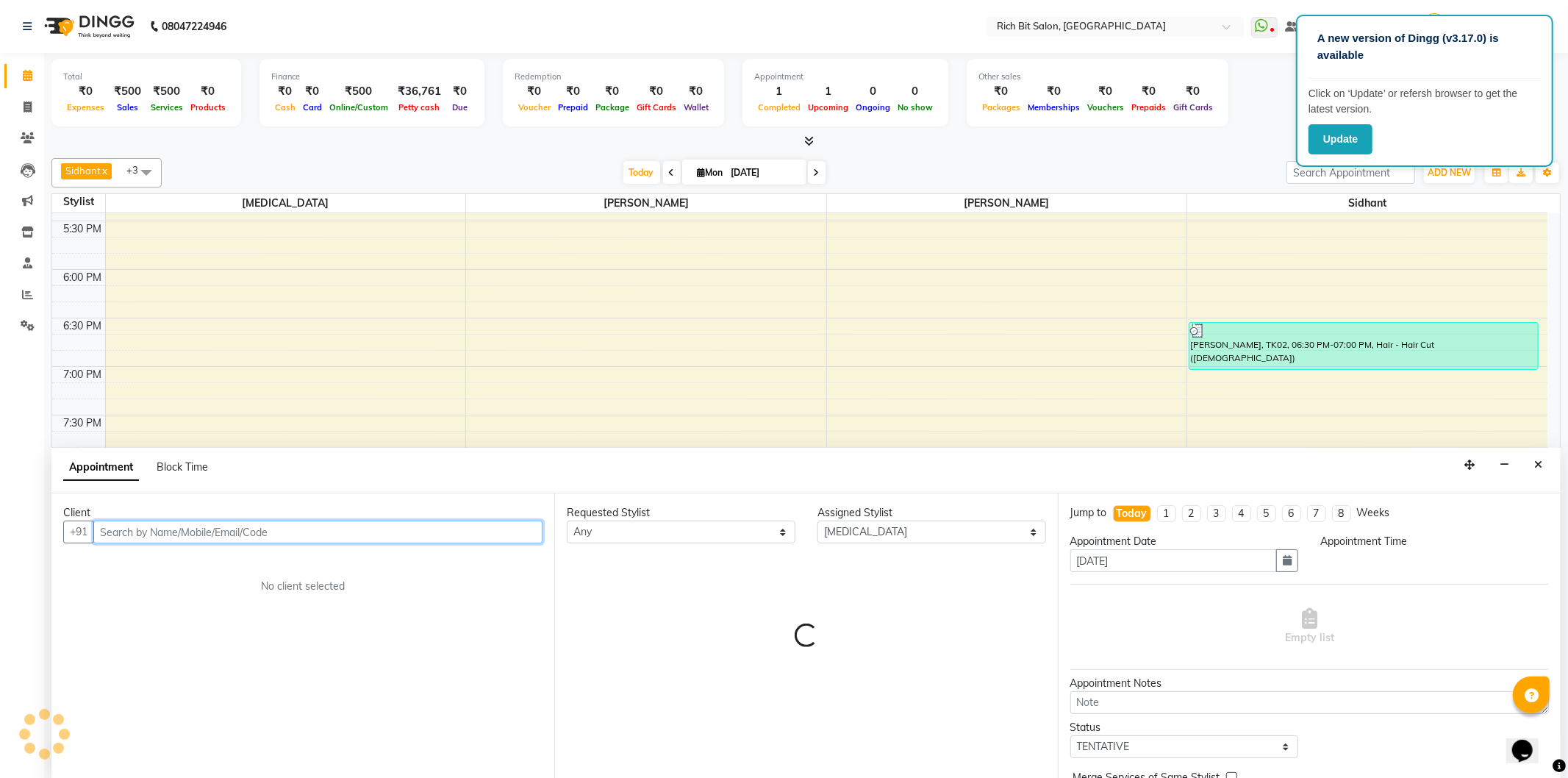
select select "1200"
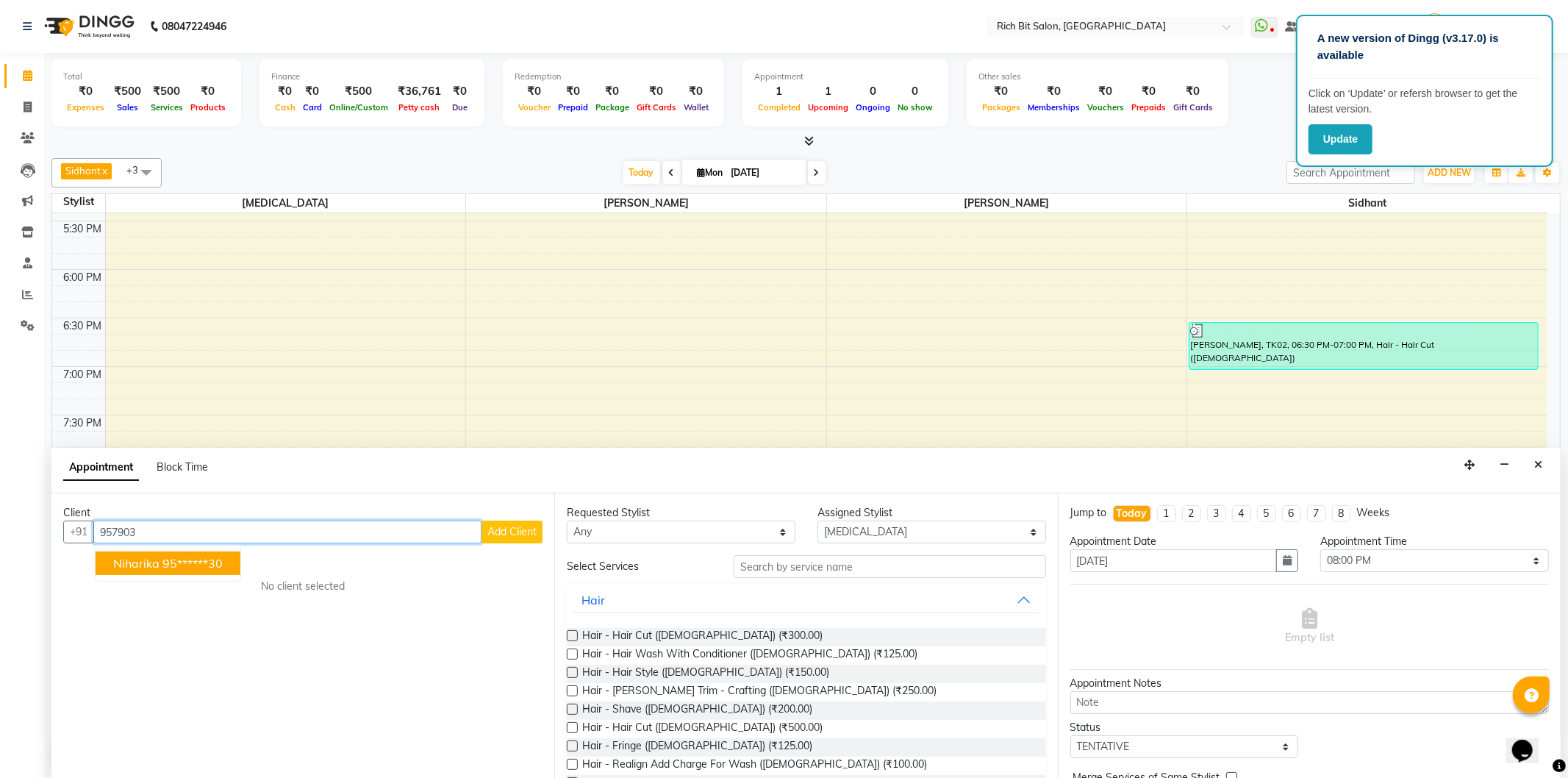
click at [174, 562] on ngb-highlight "95******30" at bounding box center [193, 563] width 61 height 15
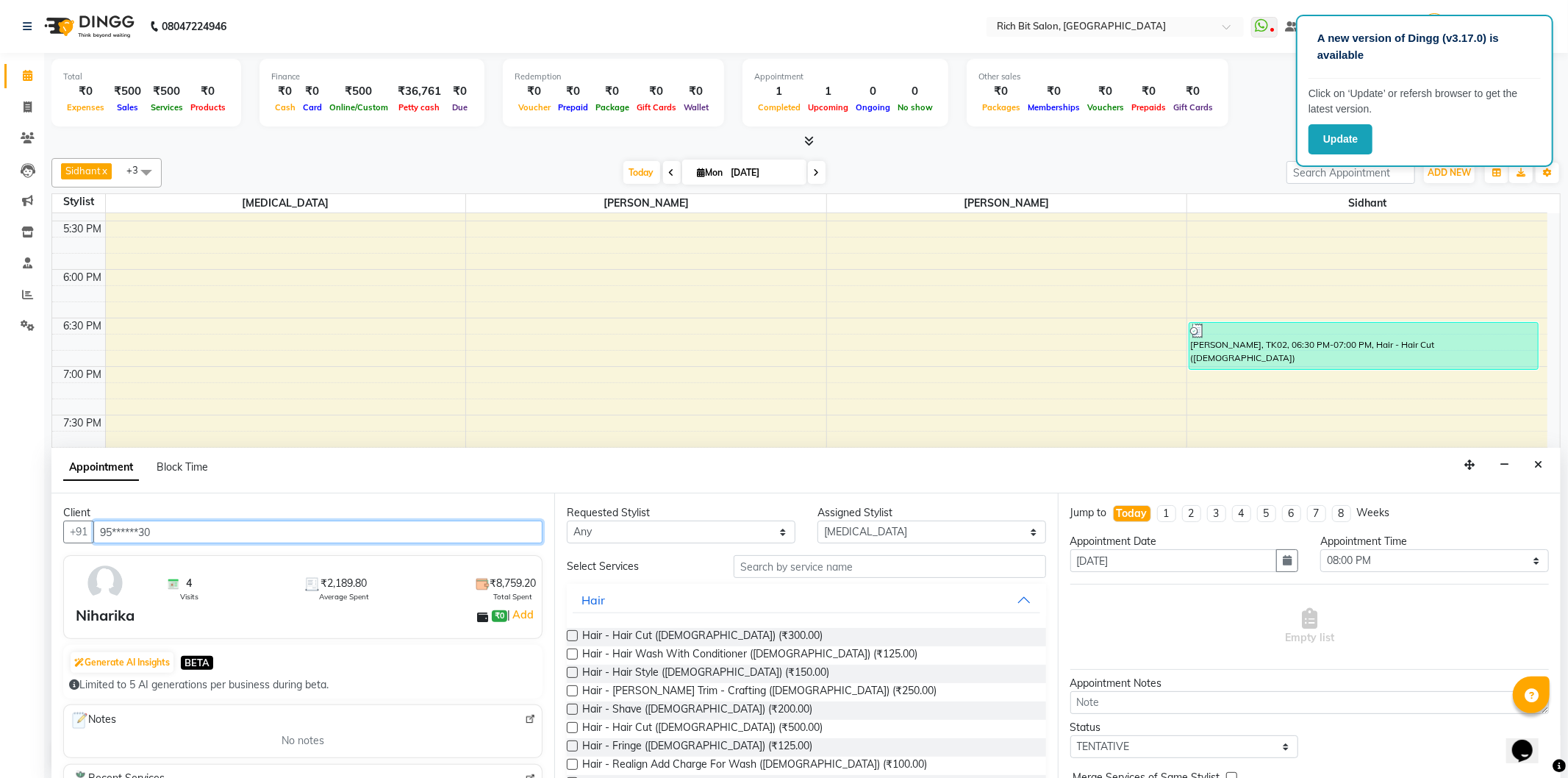
type input "95******30"
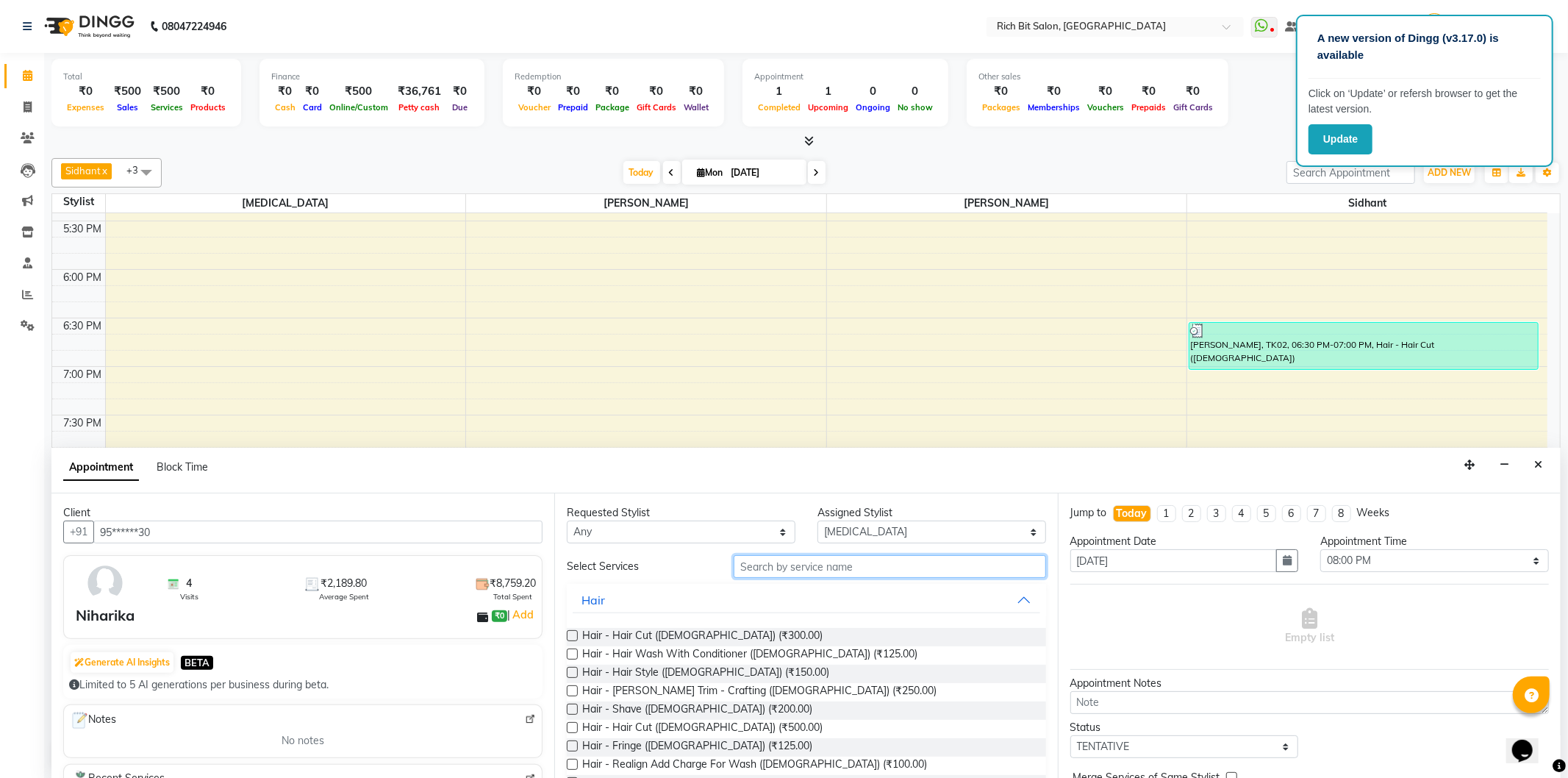
click at [827, 568] on input "text" at bounding box center [889, 567] width 311 height 23
click at [791, 574] on input "text" at bounding box center [889, 567] width 311 height 23
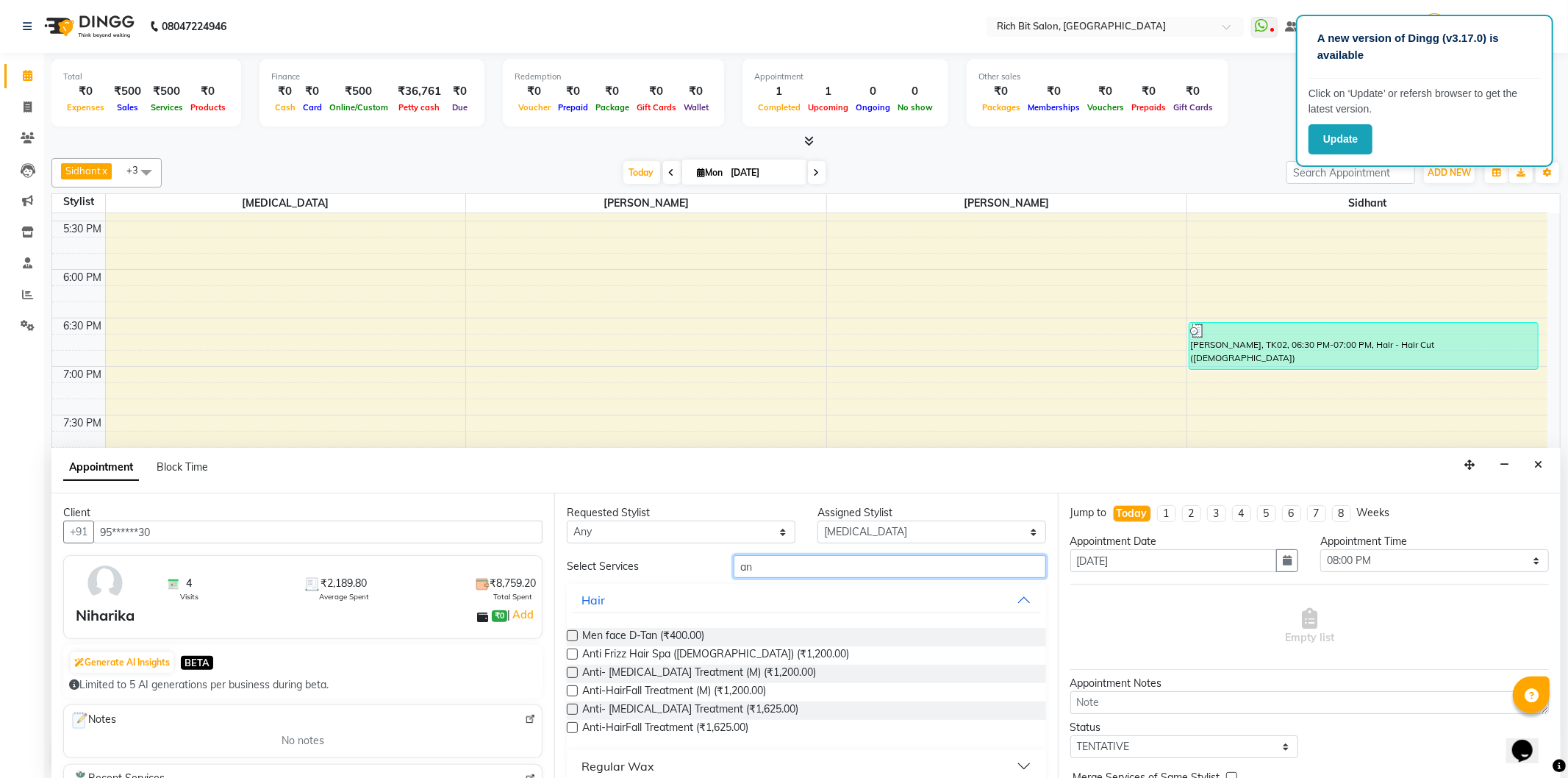
type input "a"
type input "ric"
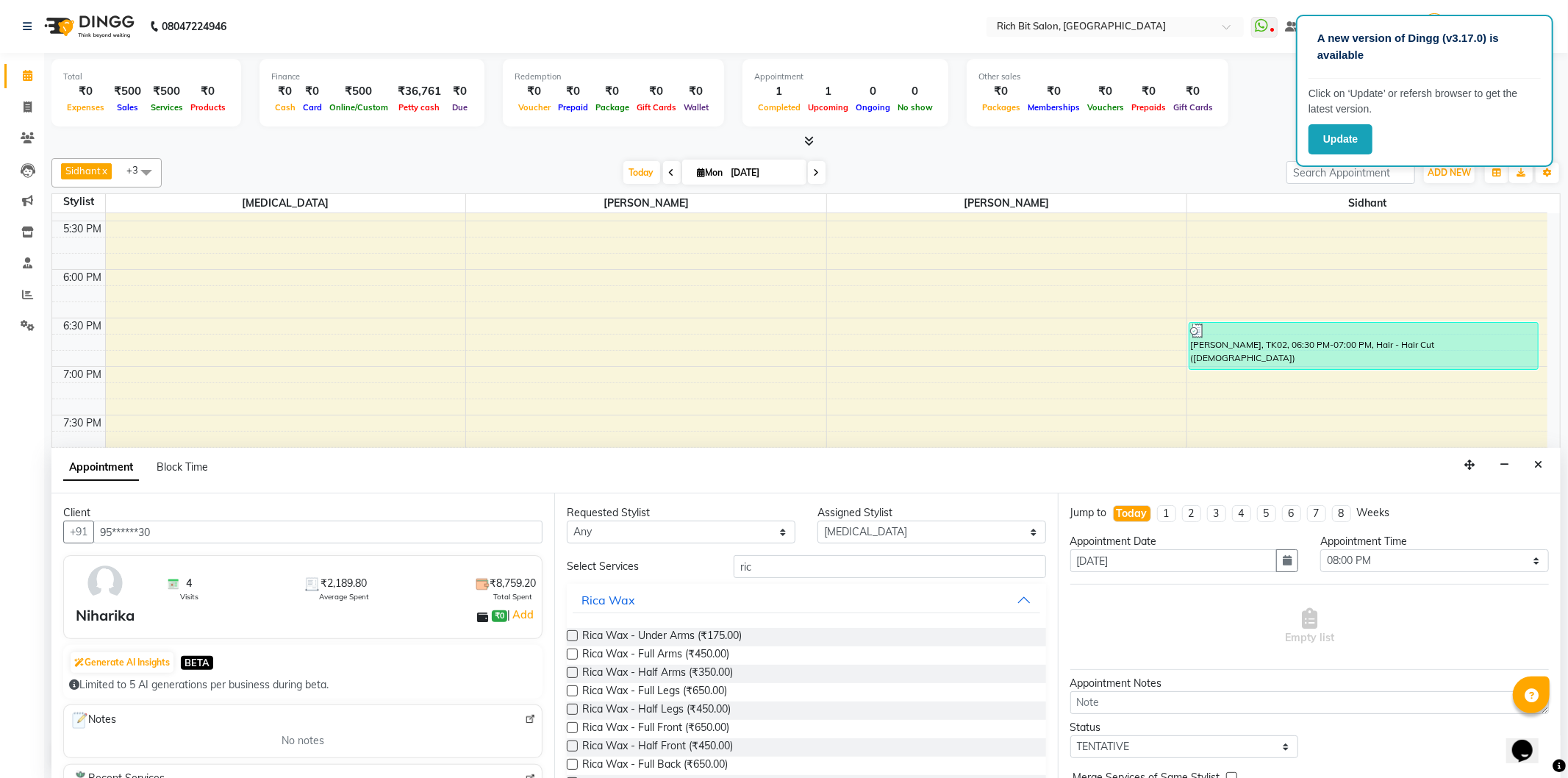
click at [569, 631] on label at bounding box center [572, 635] width 11 height 11
click at [569, 633] on input "checkbox" at bounding box center [571, 637] width 10 height 10
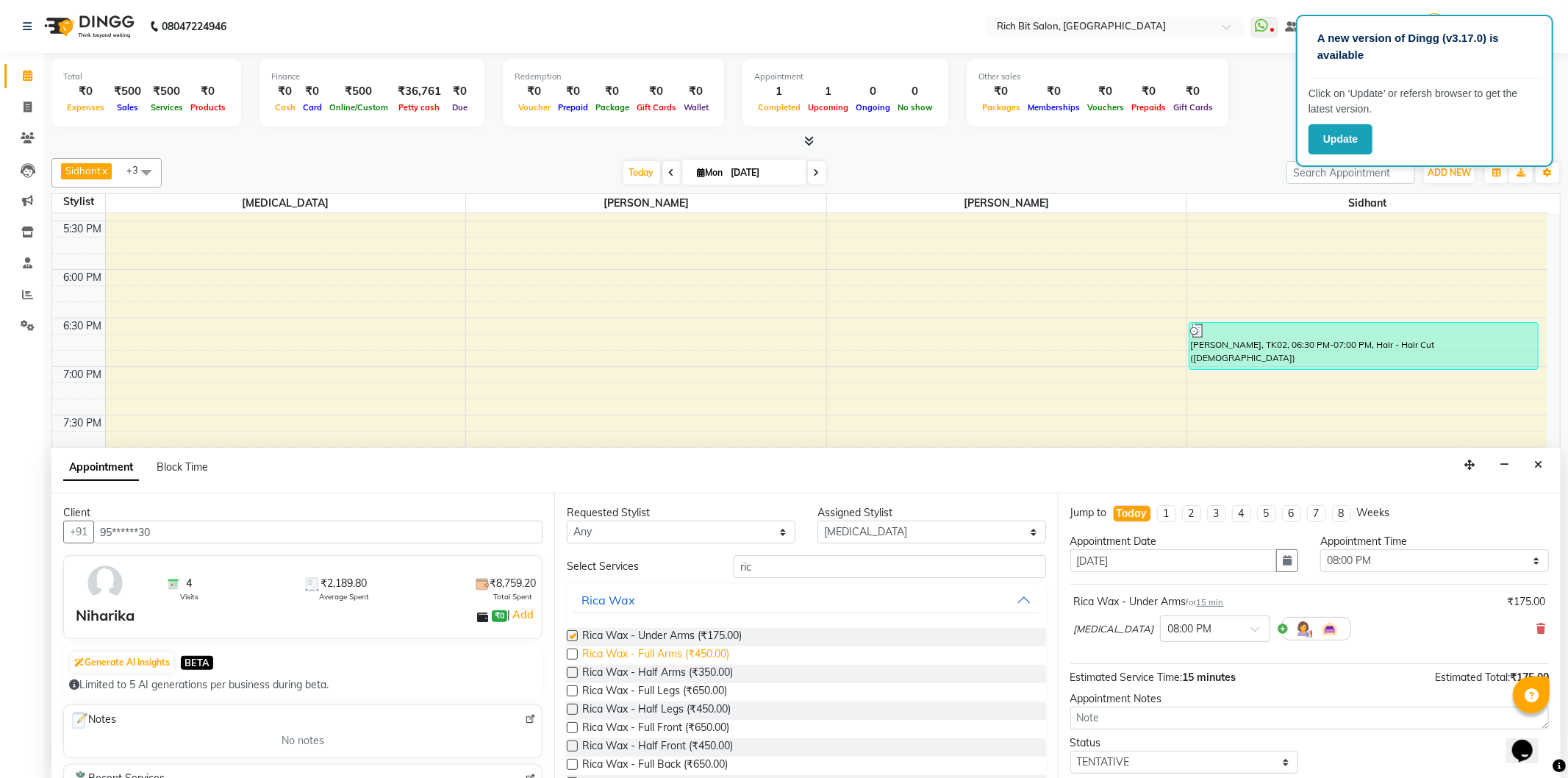
checkbox input "false"
click at [569, 653] on label at bounding box center [572, 654] width 11 height 11
click at [569, 653] on input "checkbox" at bounding box center [571, 655] width 10 height 10
checkbox input "false"
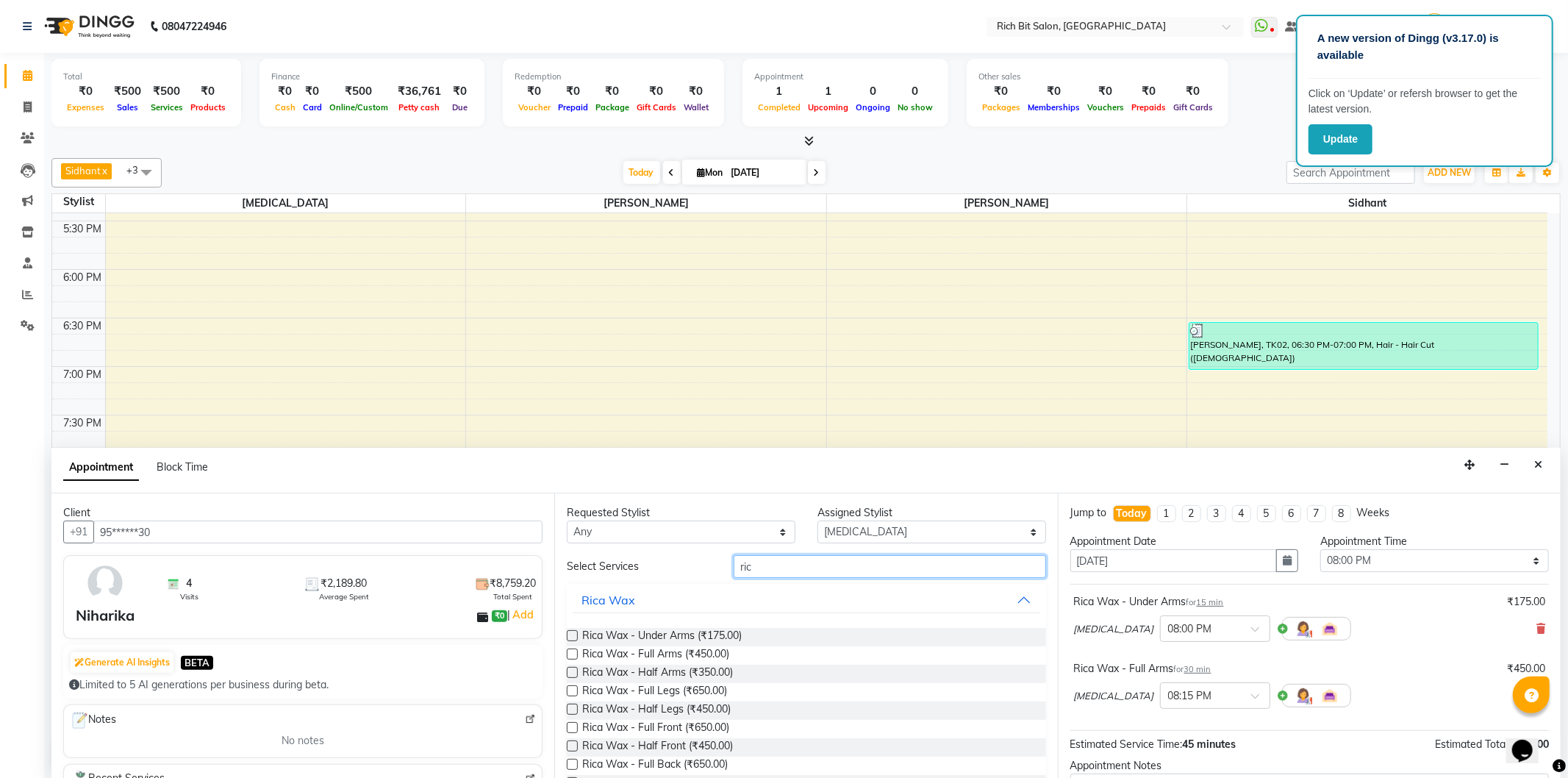
click at [830, 568] on input "ric" at bounding box center [889, 567] width 311 height 23
click at [1006, 528] on select "Select [PERSON_NAME] [MEDICAL_DATA][PERSON_NAME] [PERSON_NAME] [PERSON_NAME]" at bounding box center [931, 532] width 228 height 23
select select "8681"
click at [817, 521] on select "Select [PERSON_NAME] [MEDICAL_DATA][PERSON_NAME] [PERSON_NAME] [PERSON_NAME]" at bounding box center [931, 532] width 228 height 23
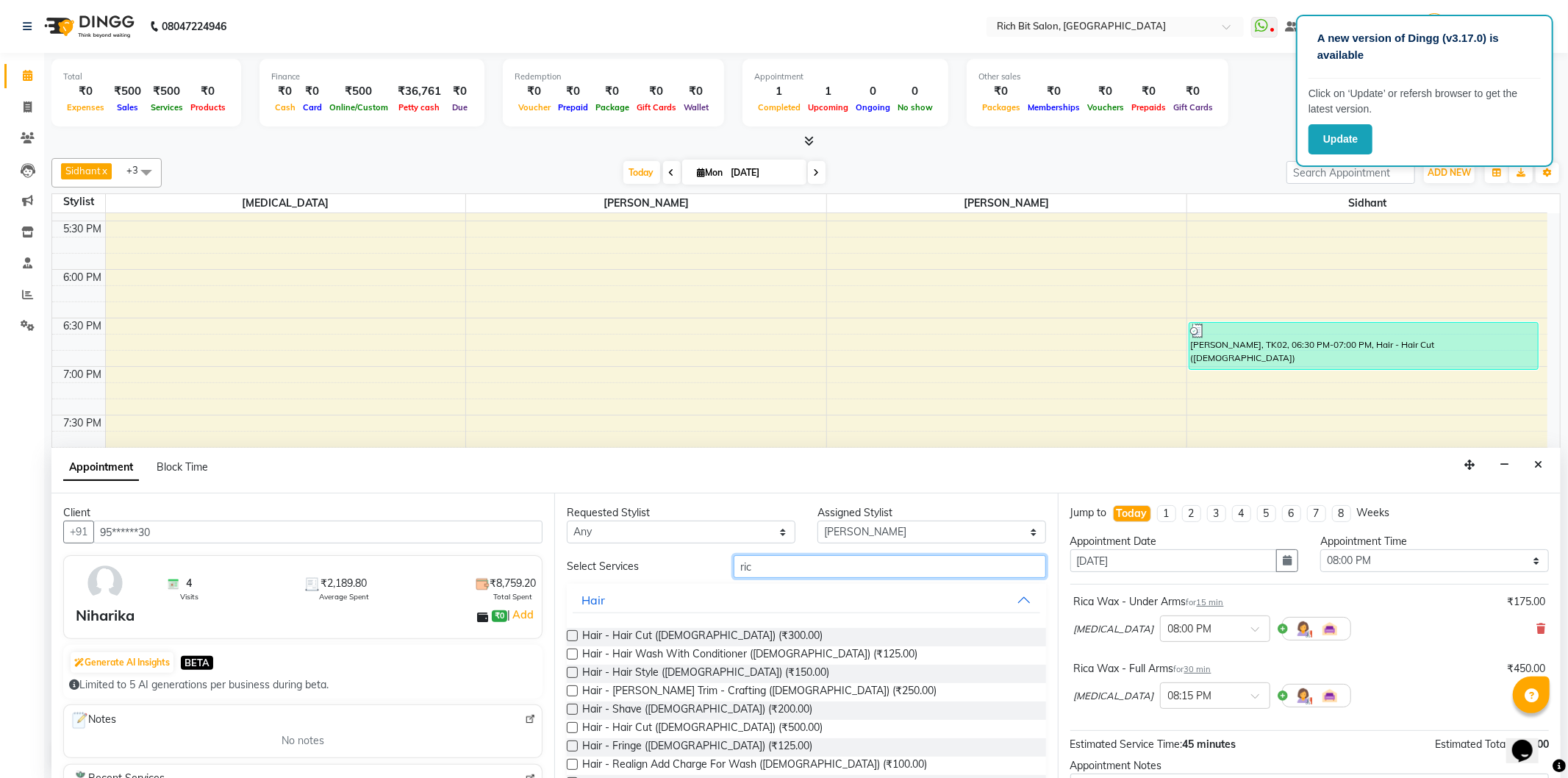
click at [829, 569] on input "ric" at bounding box center [889, 567] width 311 height 23
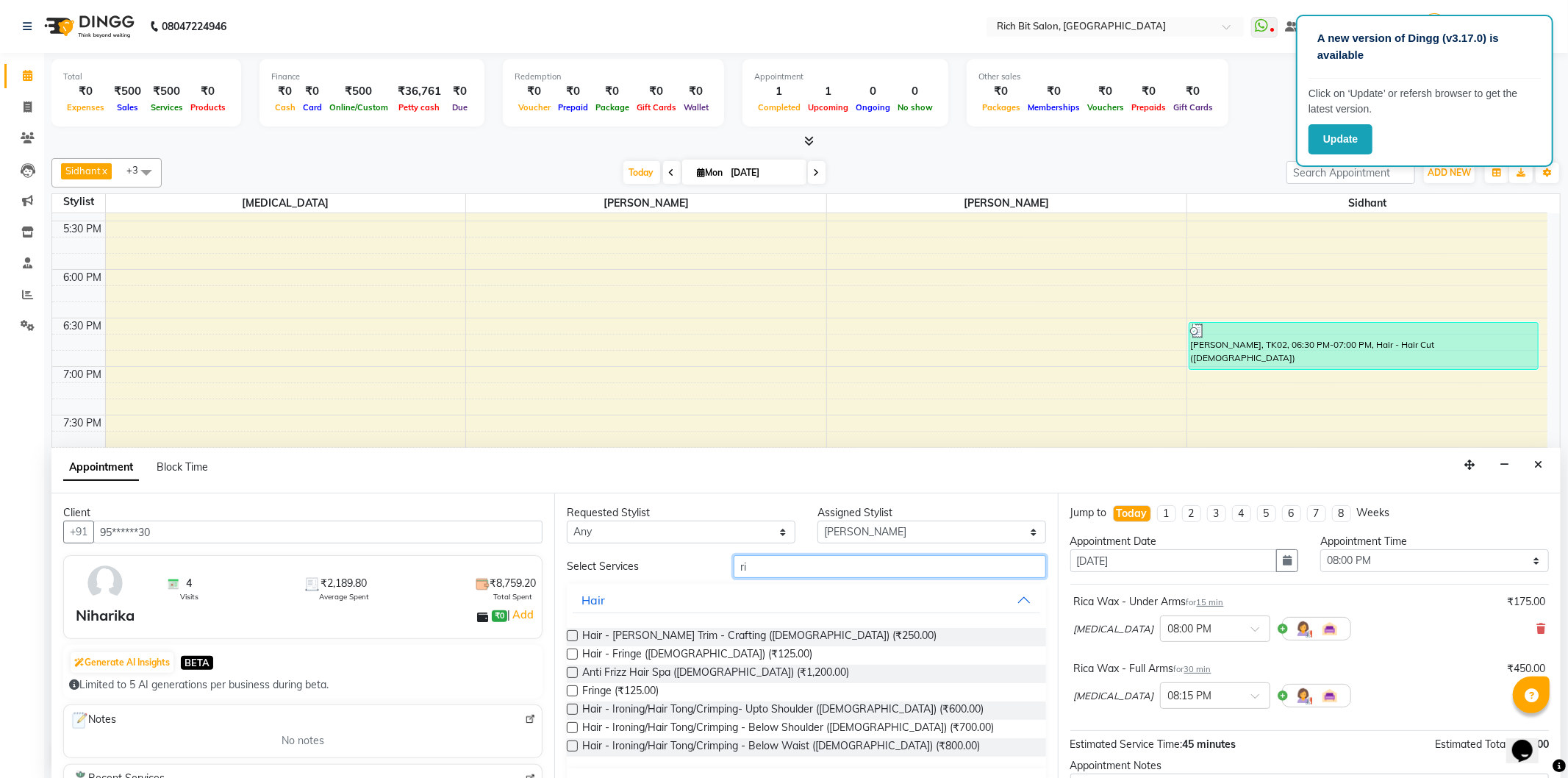
type input "r"
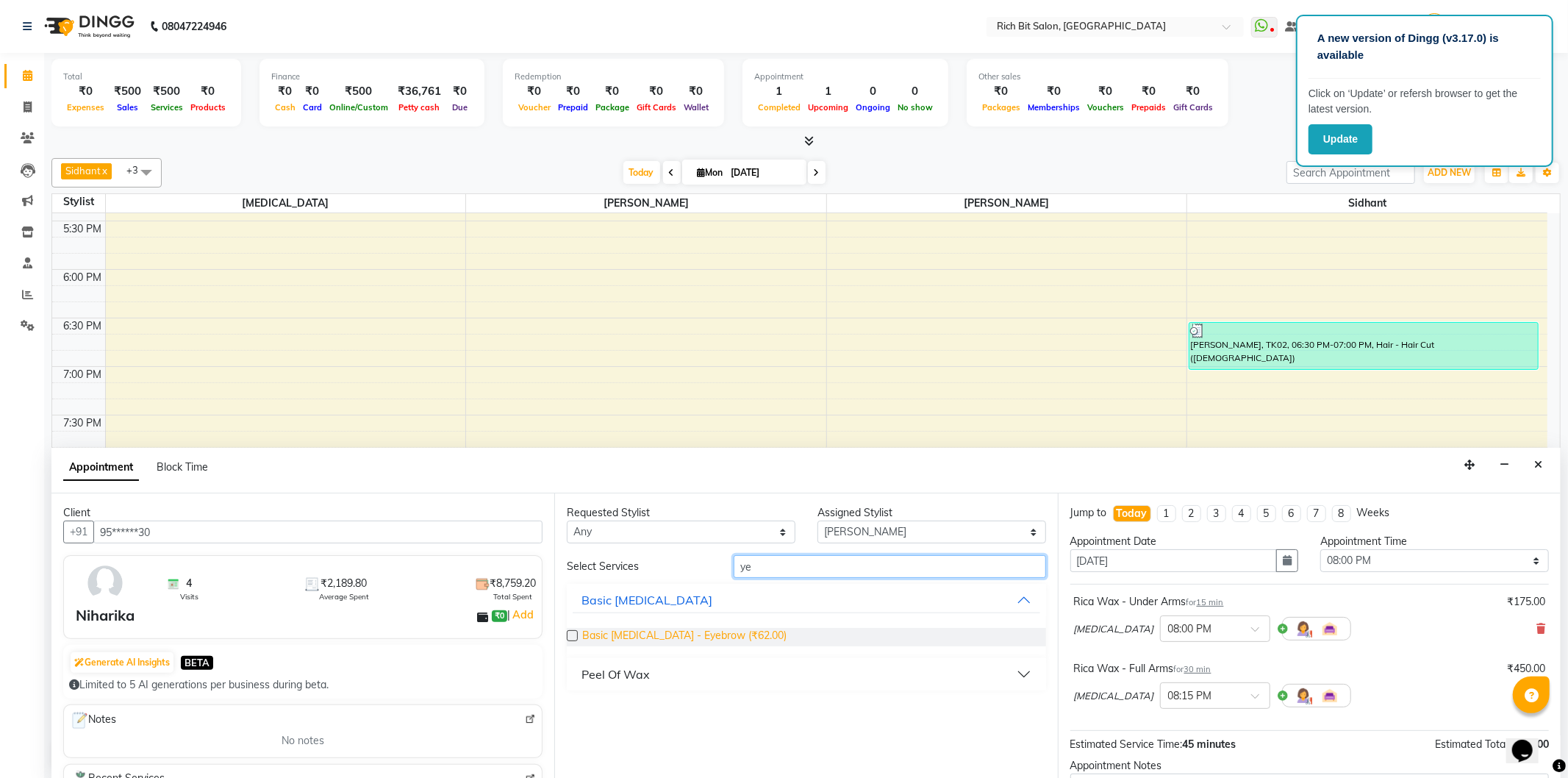
type input "ye"
click at [733, 628] on span "Basic [MEDICAL_DATA] - Eyebrow (₹62.00)" at bounding box center [684, 637] width 204 height 18
checkbox input "false"
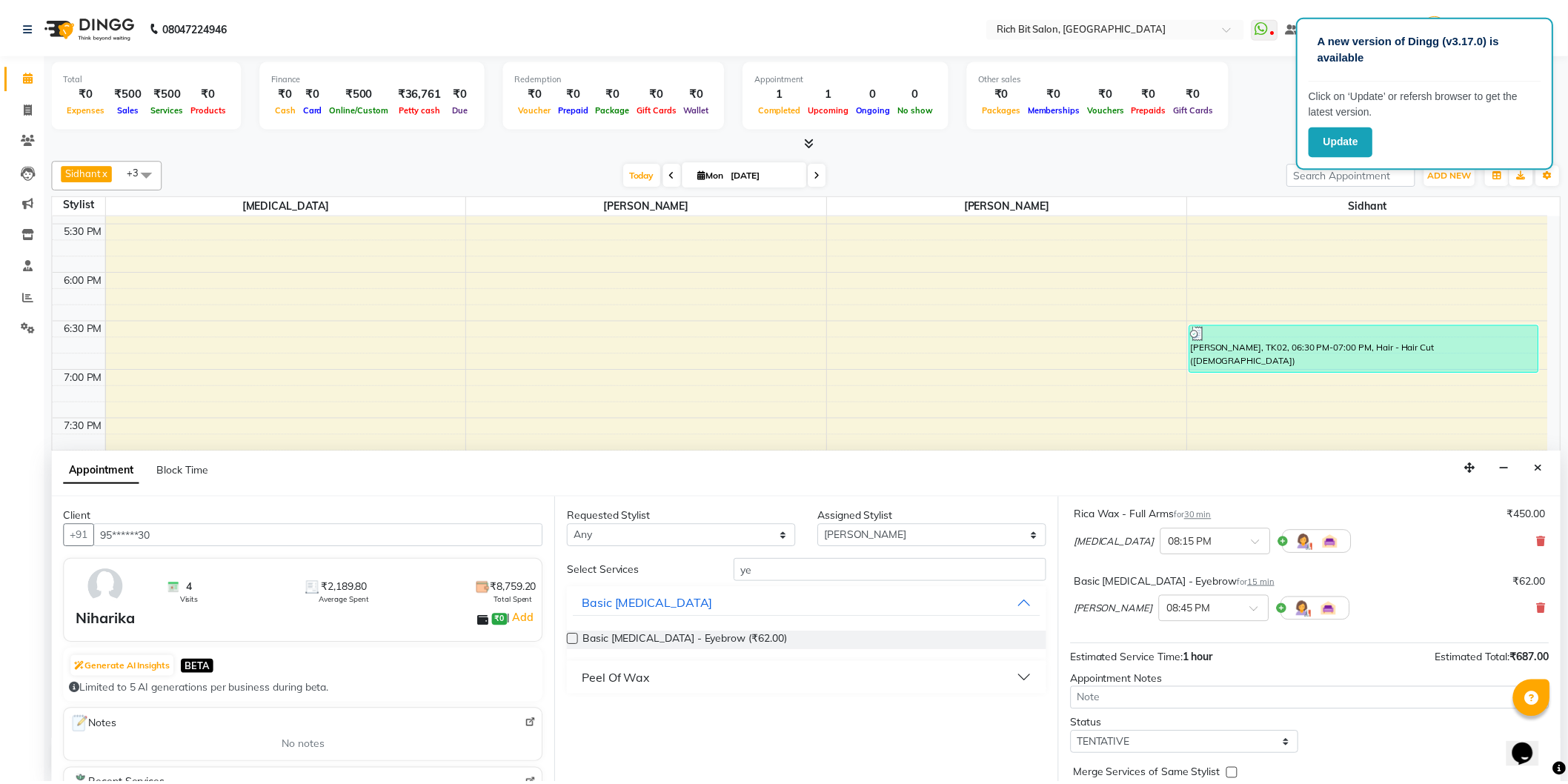
scroll to position [223, 0]
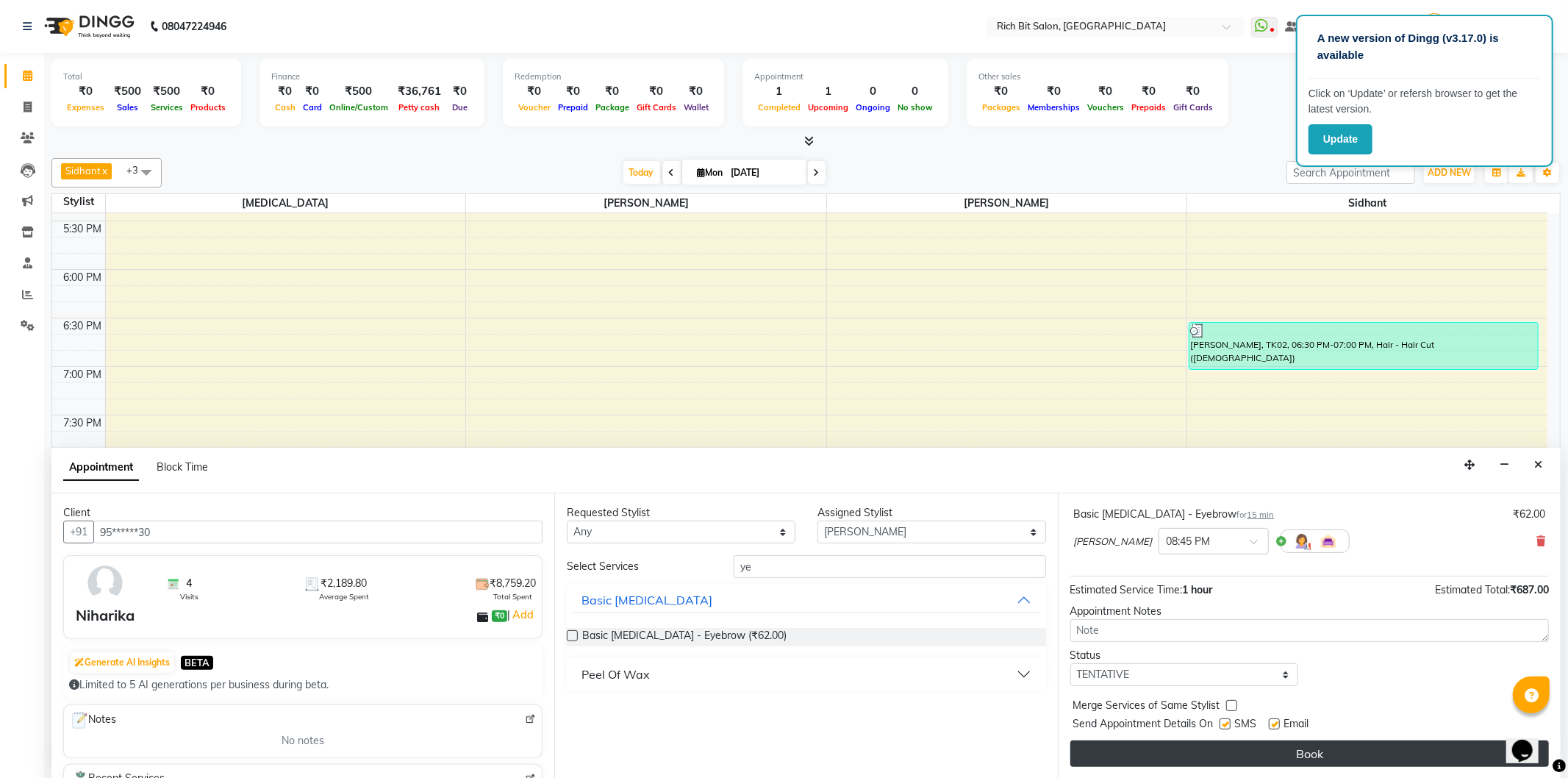
click at [1187, 742] on button "Book" at bounding box center [1309, 754] width 478 height 27
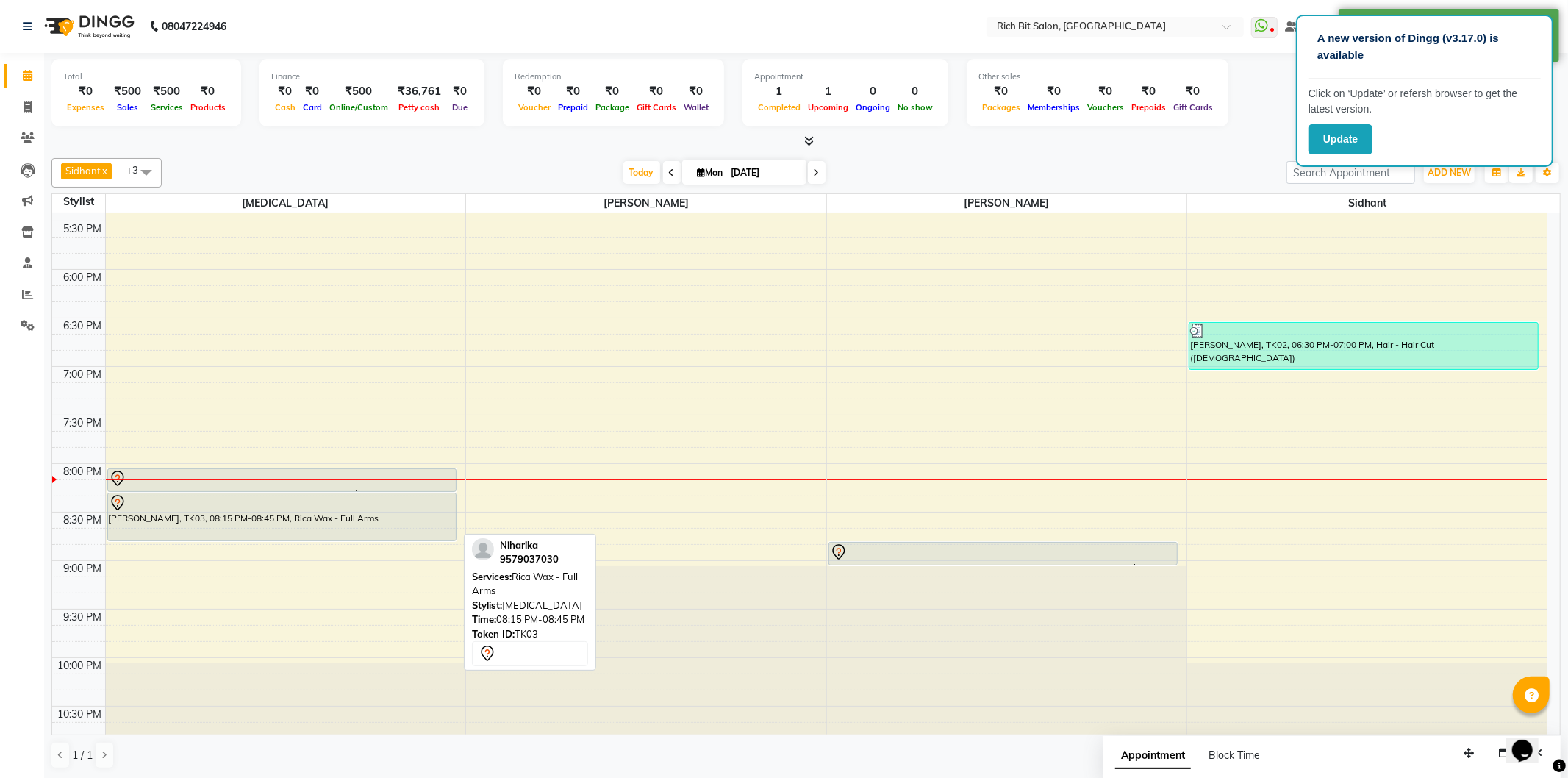
click at [364, 517] on div "[PERSON_NAME], TK03, 08:15 PM-08:45 PM, Rica Wax - Full Arms" at bounding box center [282, 517] width 348 height 47
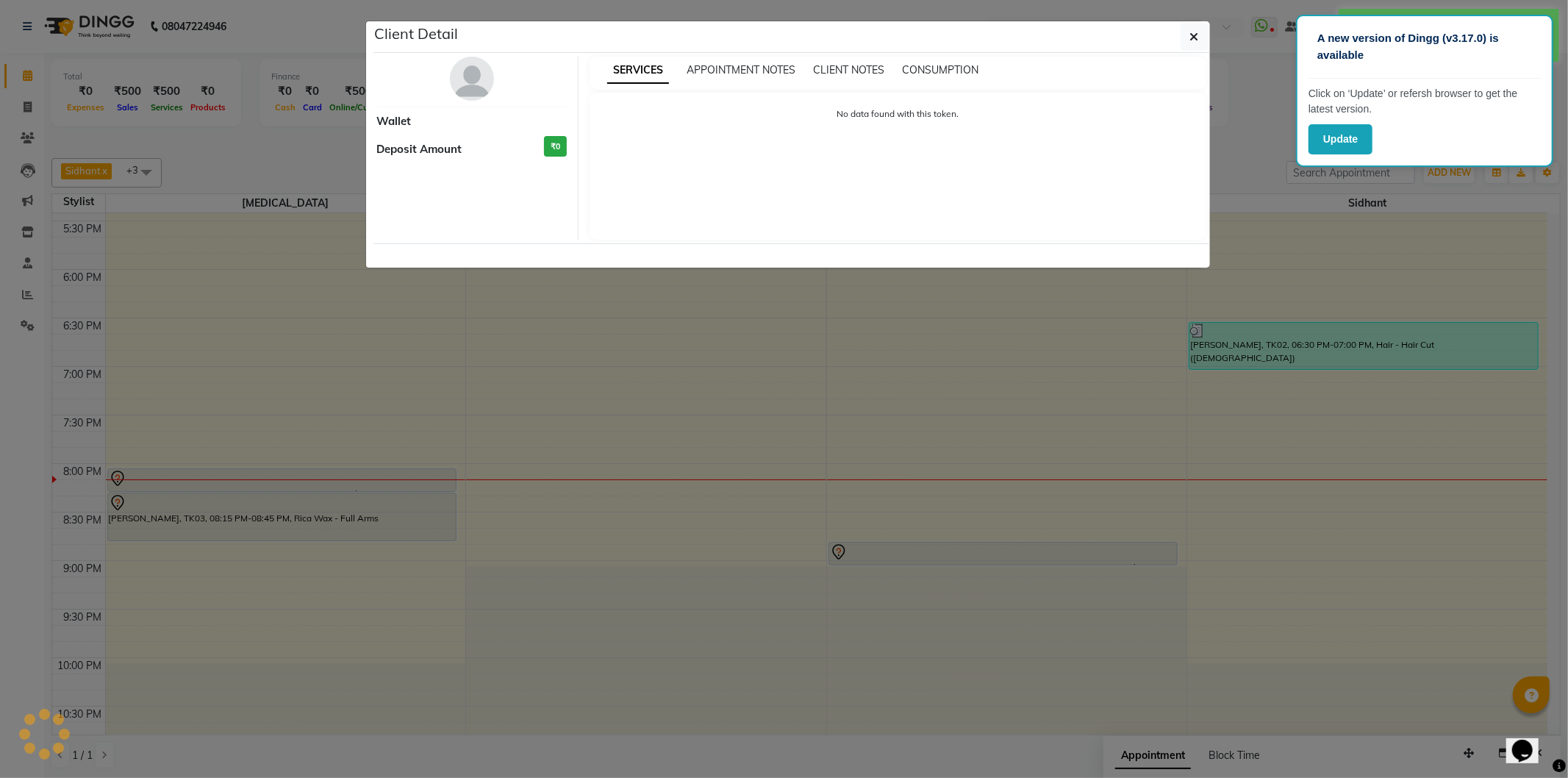
select select "7"
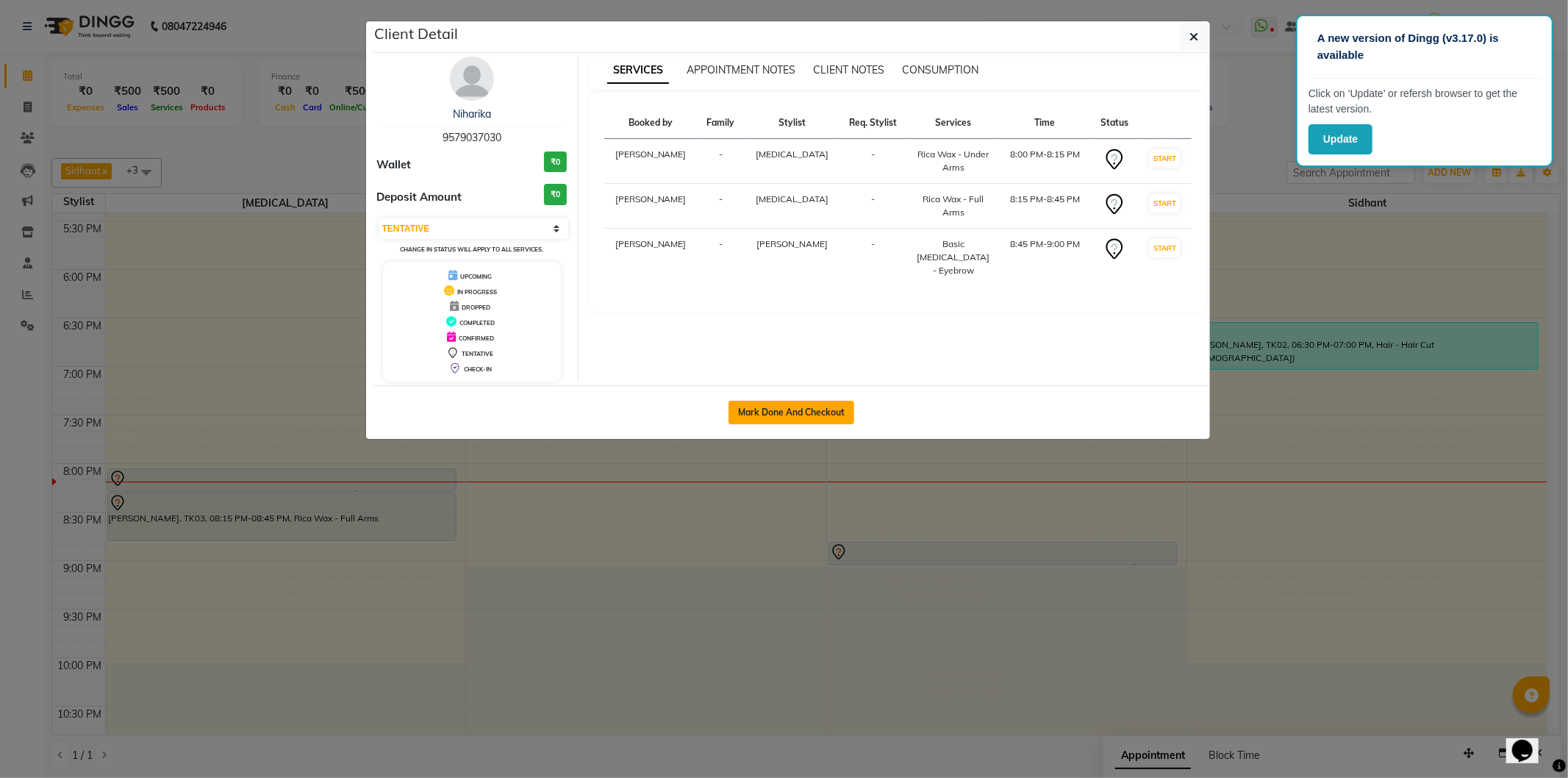
click at [762, 414] on button "Mark Done And Checkout" at bounding box center [790, 412] width 125 height 23
select select "609"
select select "service"
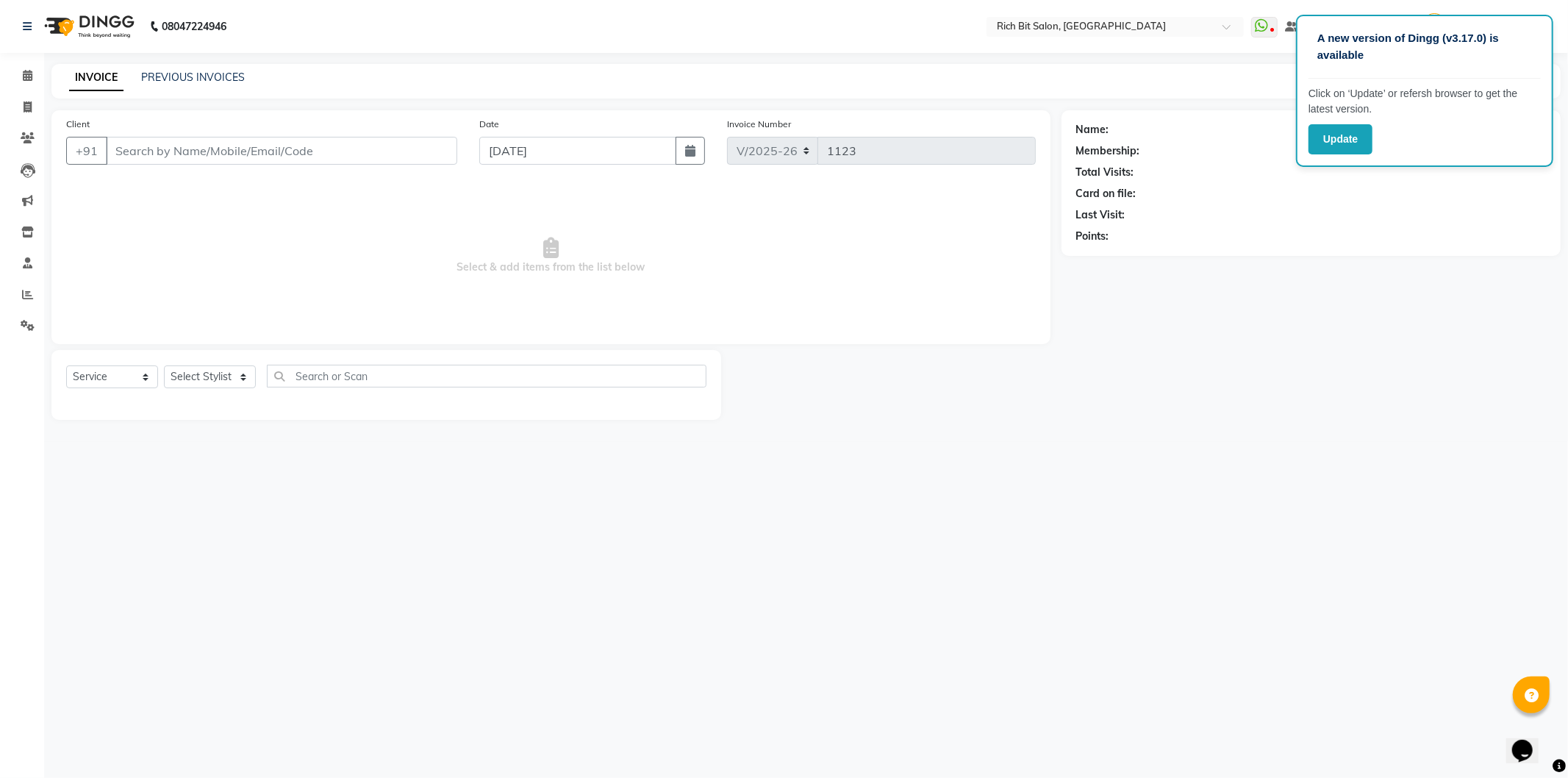
type input "95******30"
select select "74528"
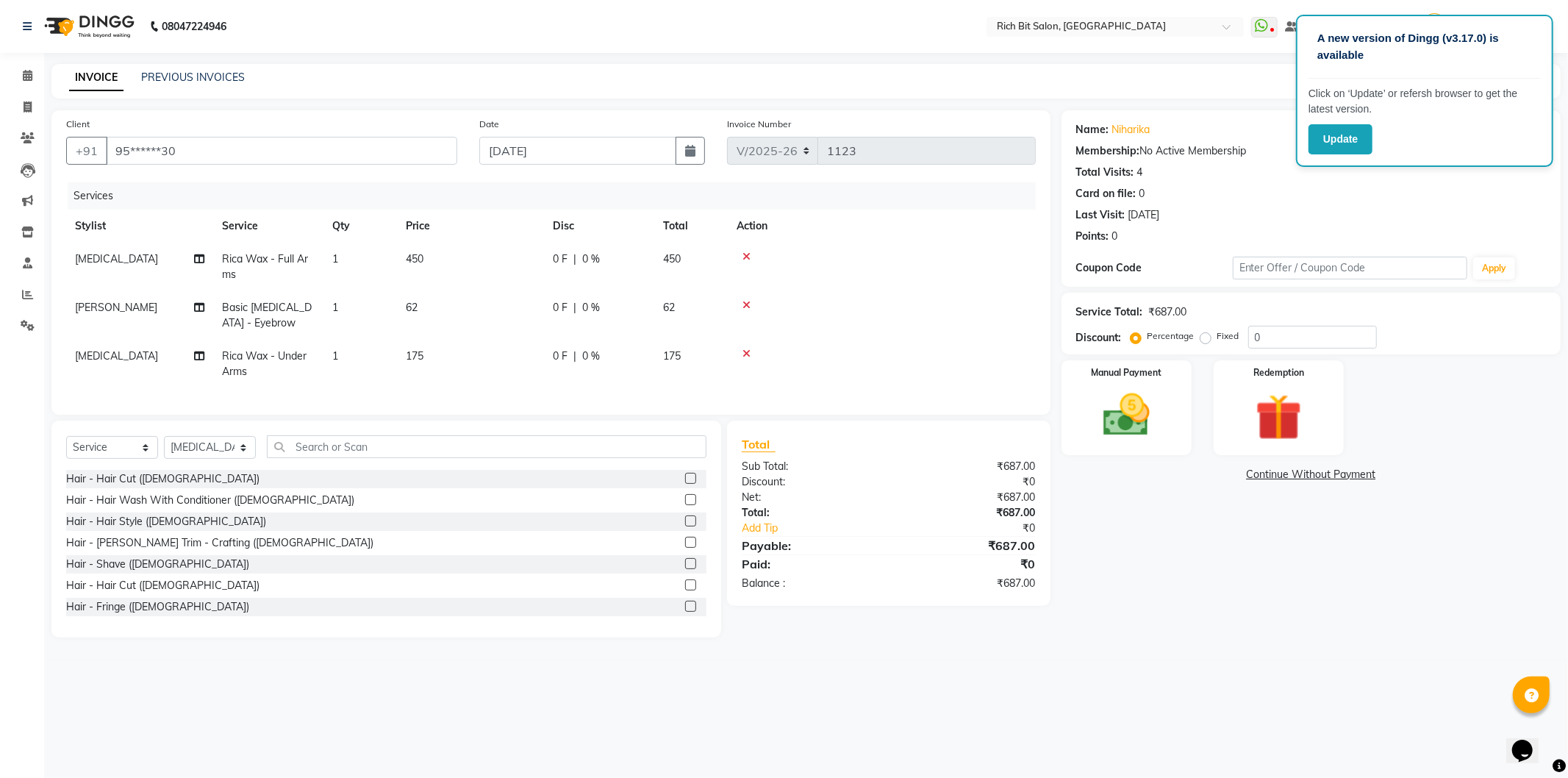
click at [1217, 338] on label "Fixed" at bounding box center [1227, 336] width 22 height 13
click at [1204, 338] on input "Fixed" at bounding box center [1208, 336] width 10 height 10
radio input "true"
click at [1288, 326] on input "0" at bounding box center [1312, 338] width 129 height 23
type input "0178"
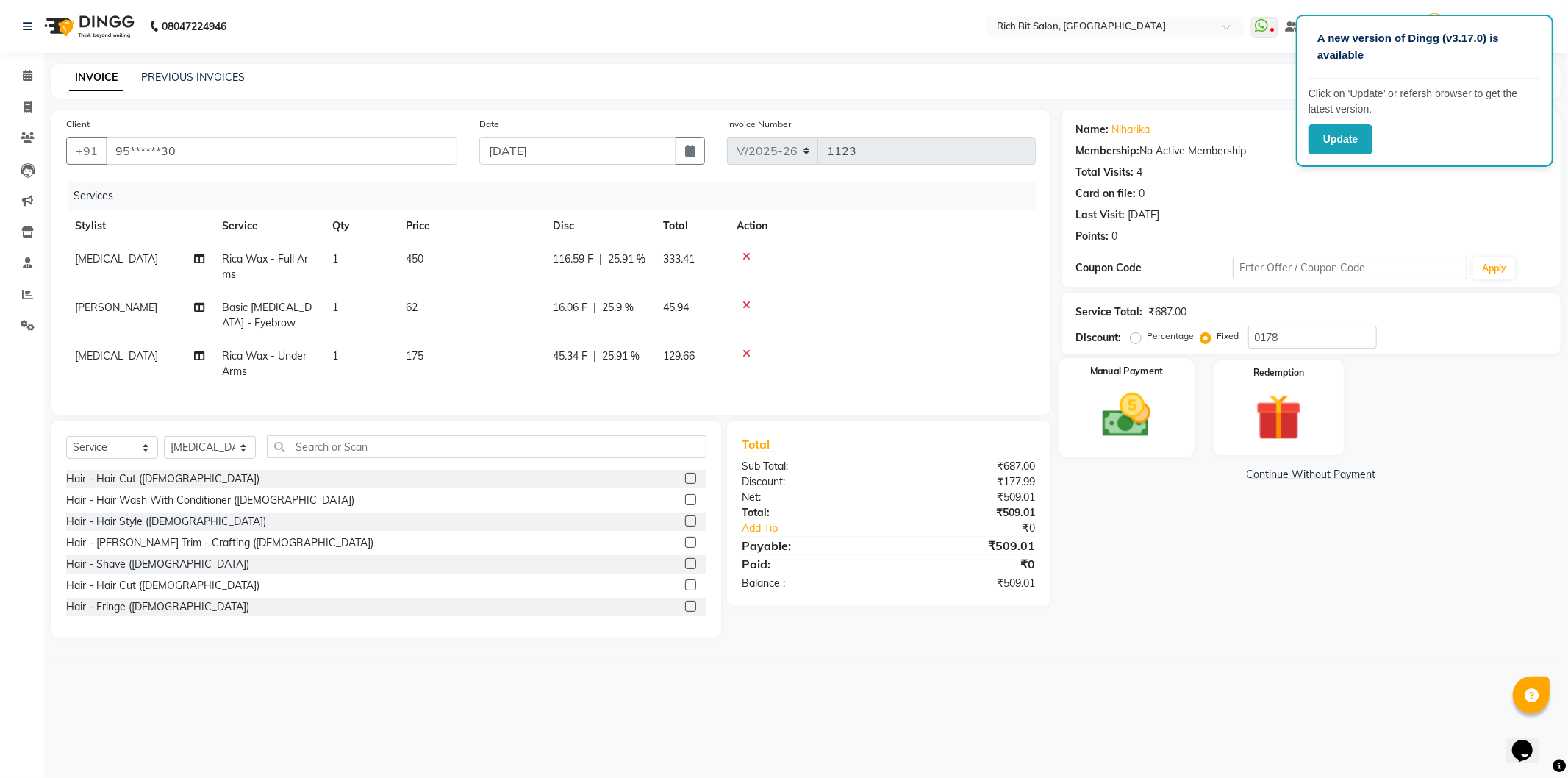
click at [1176, 412] on div "Manual Payment" at bounding box center [1126, 408] width 135 height 99
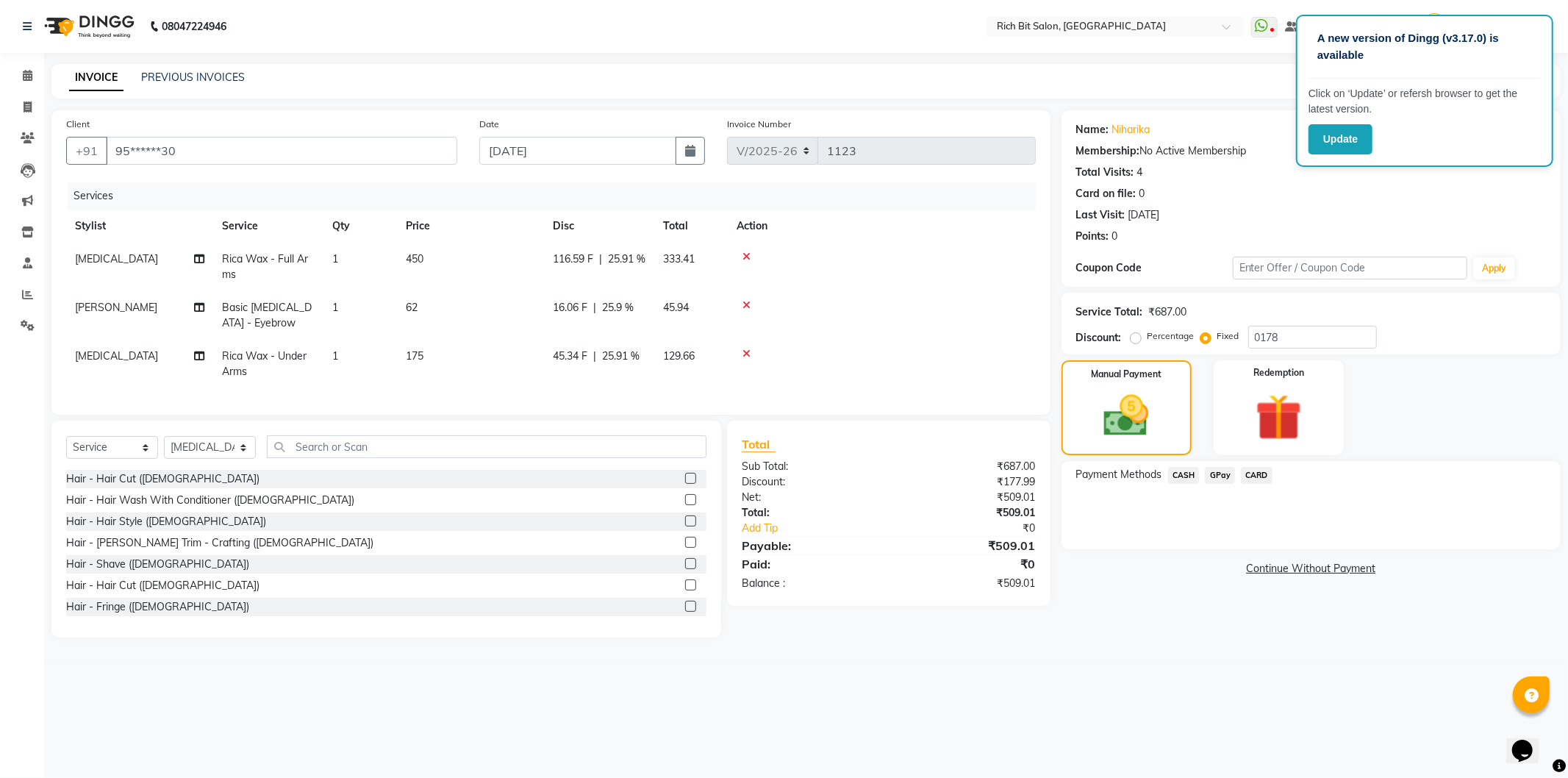
click at [1214, 473] on span "GPay" at bounding box center [1219, 476] width 30 height 17
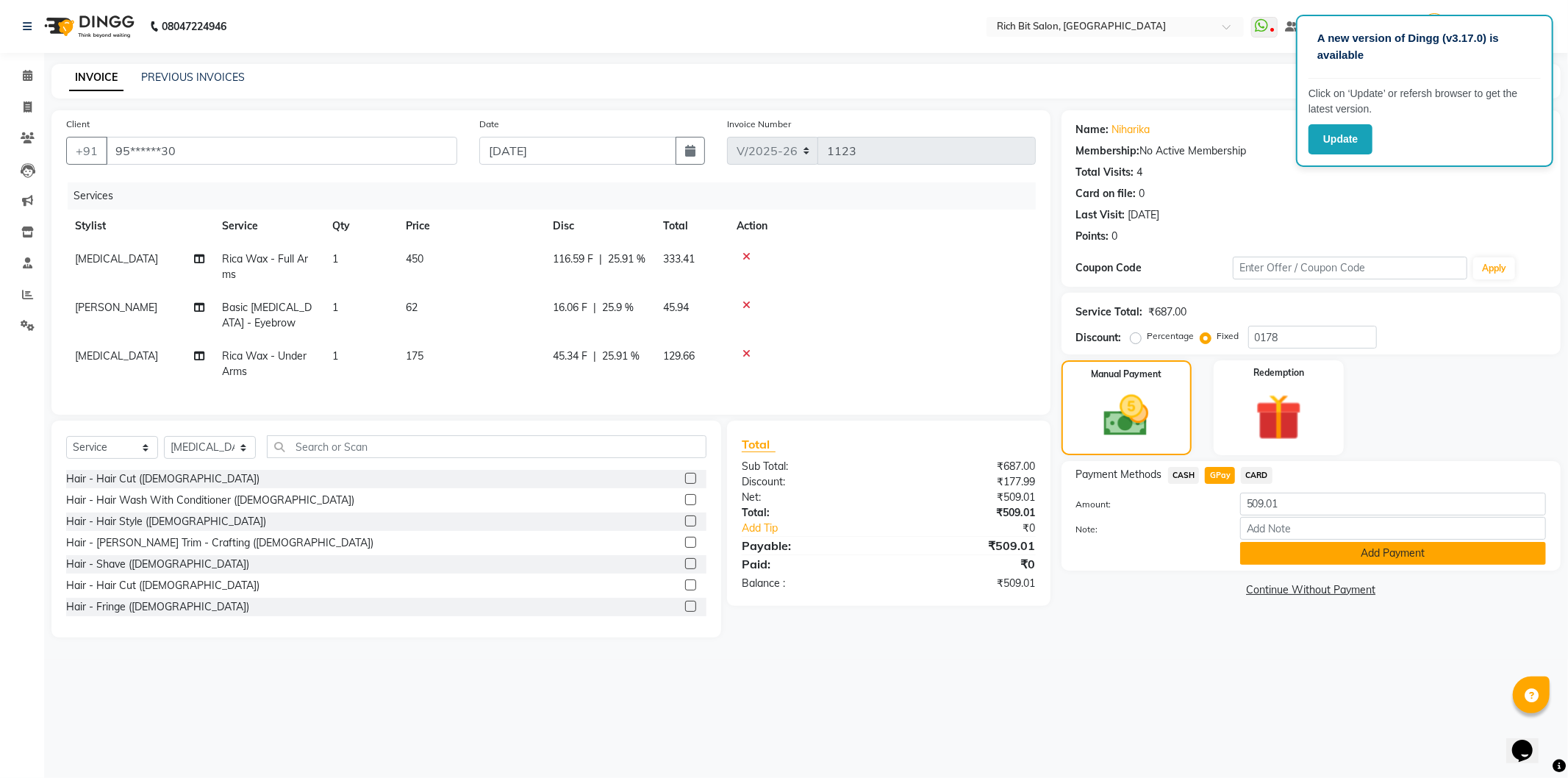
click at [1261, 559] on button "Add Payment" at bounding box center [1393, 553] width 306 height 23
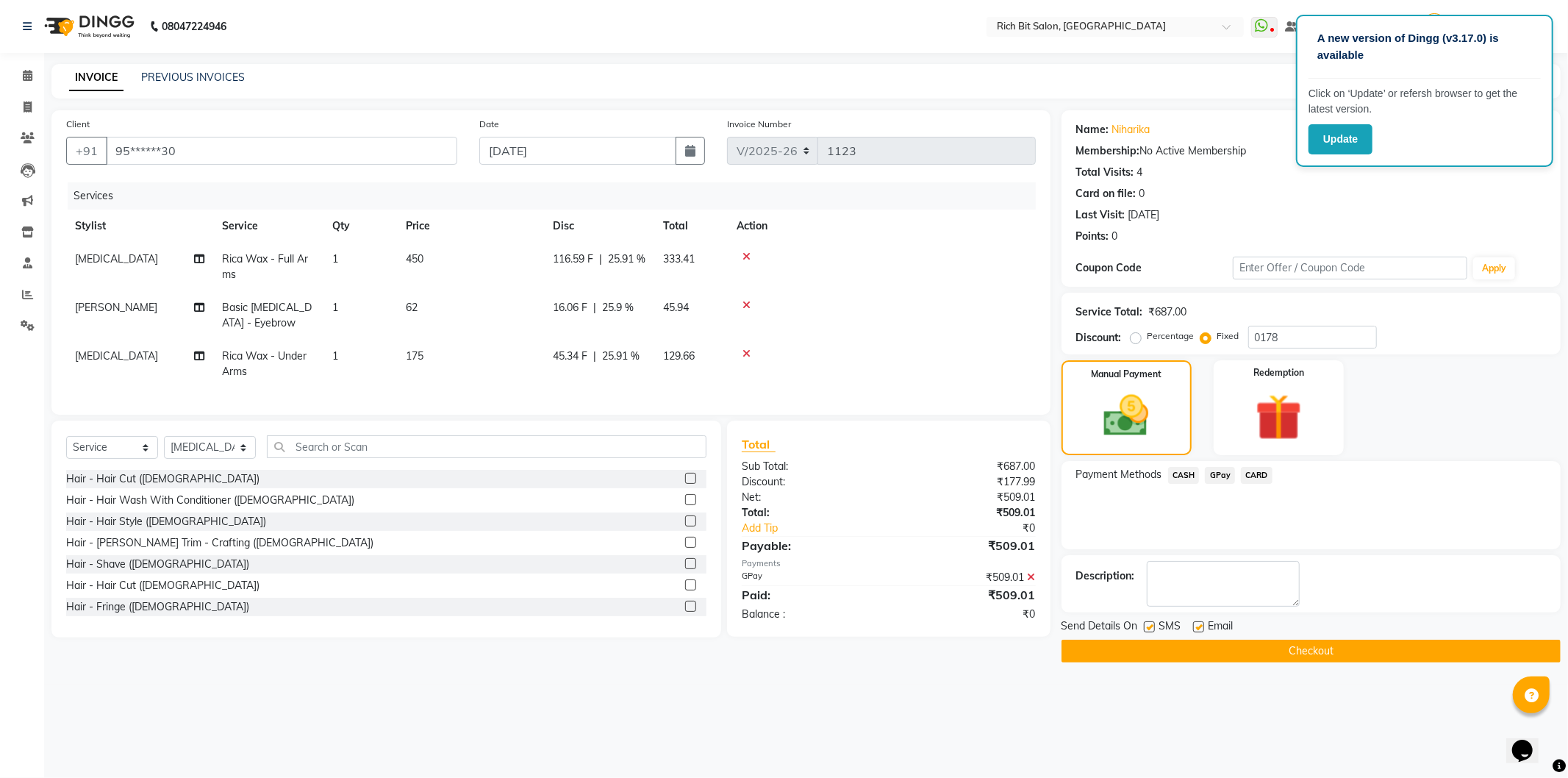
click at [1243, 645] on button "Checkout" at bounding box center [1310, 651] width 499 height 23
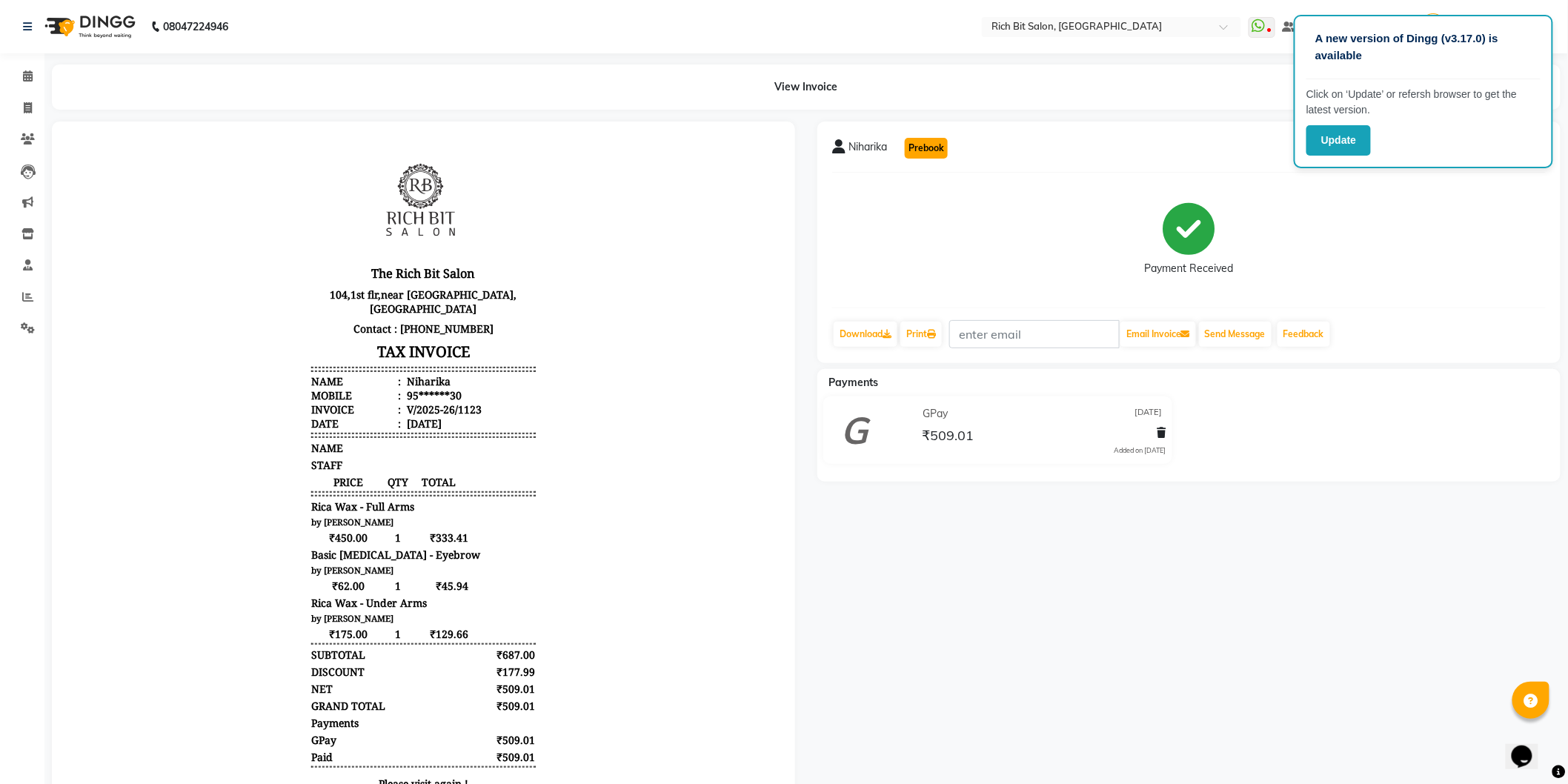
click at [934, 138] on button "Prebook" at bounding box center [926, 148] width 43 height 21
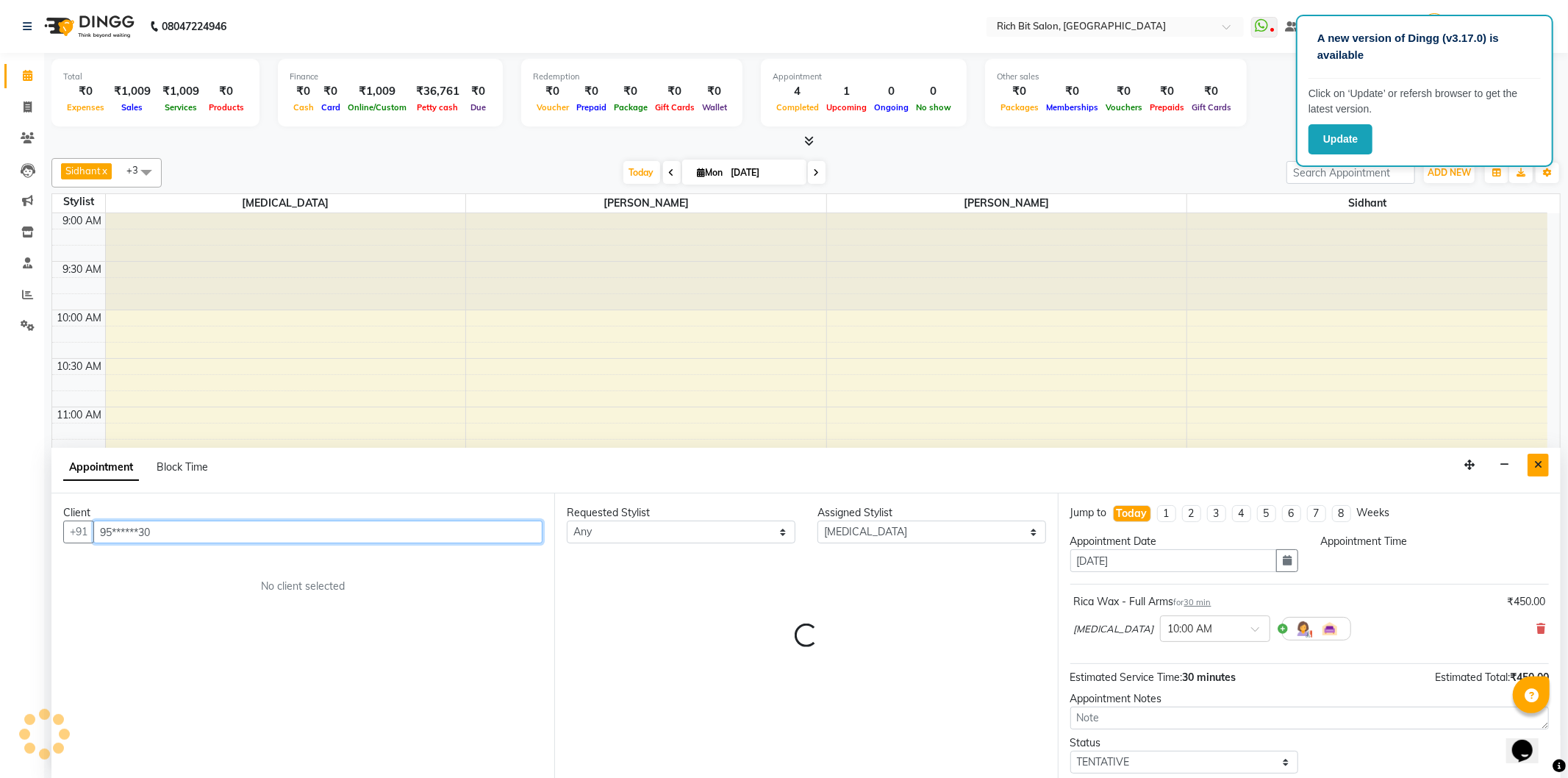
click at [1539, 470] on icon "Close" at bounding box center [1538, 465] width 8 height 10
